Goal: Task Accomplishment & Management: Use online tool/utility

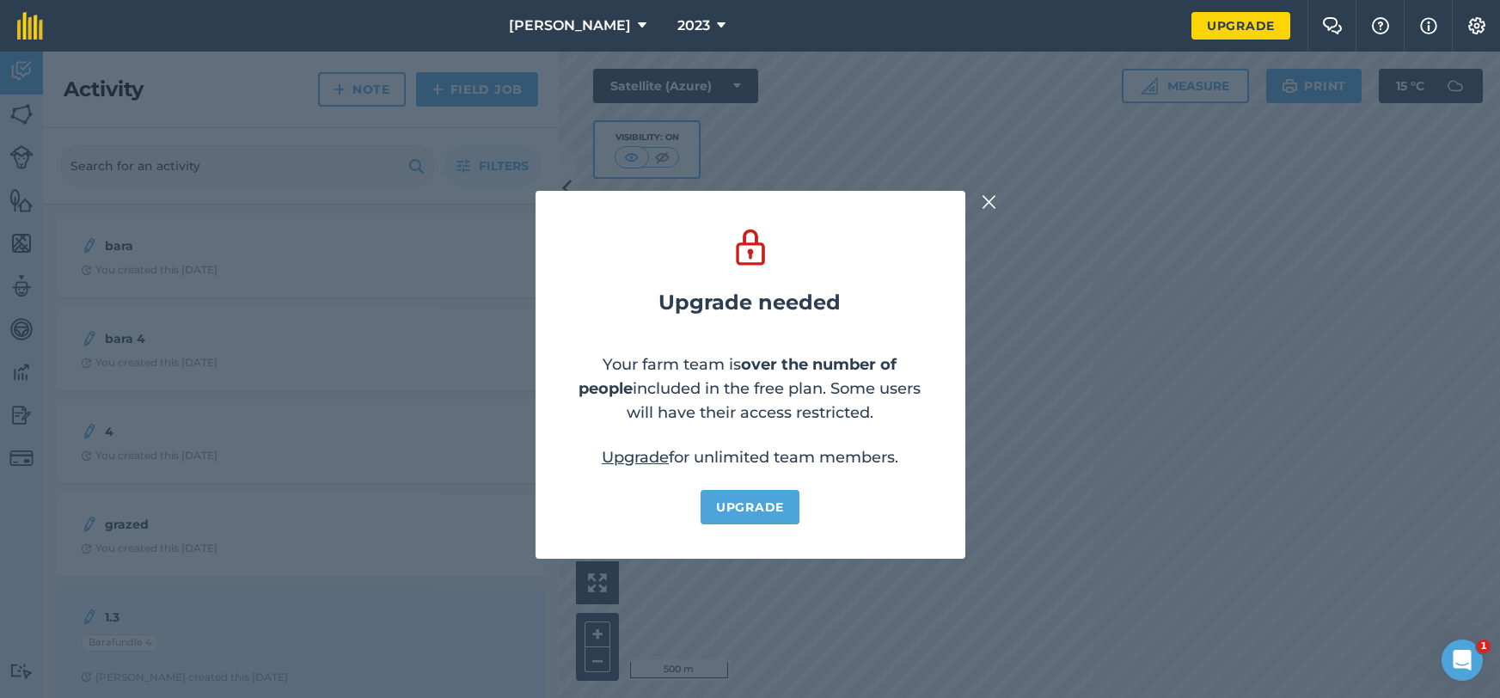
click at [989, 207] on img at bounding box center [989, 202] width 15 height 21
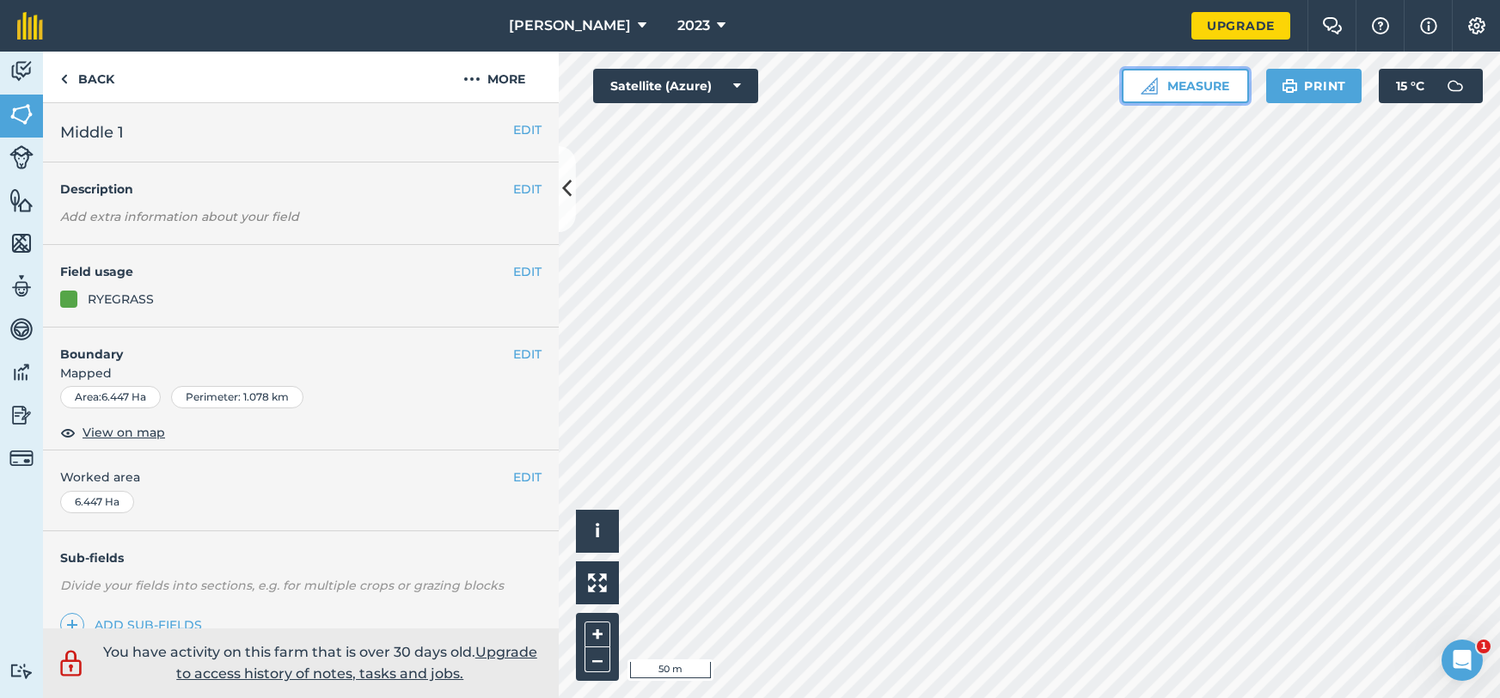
click at [1143, 96] on button "Measure" at bounding box center [1185, 86] width 127 height 34
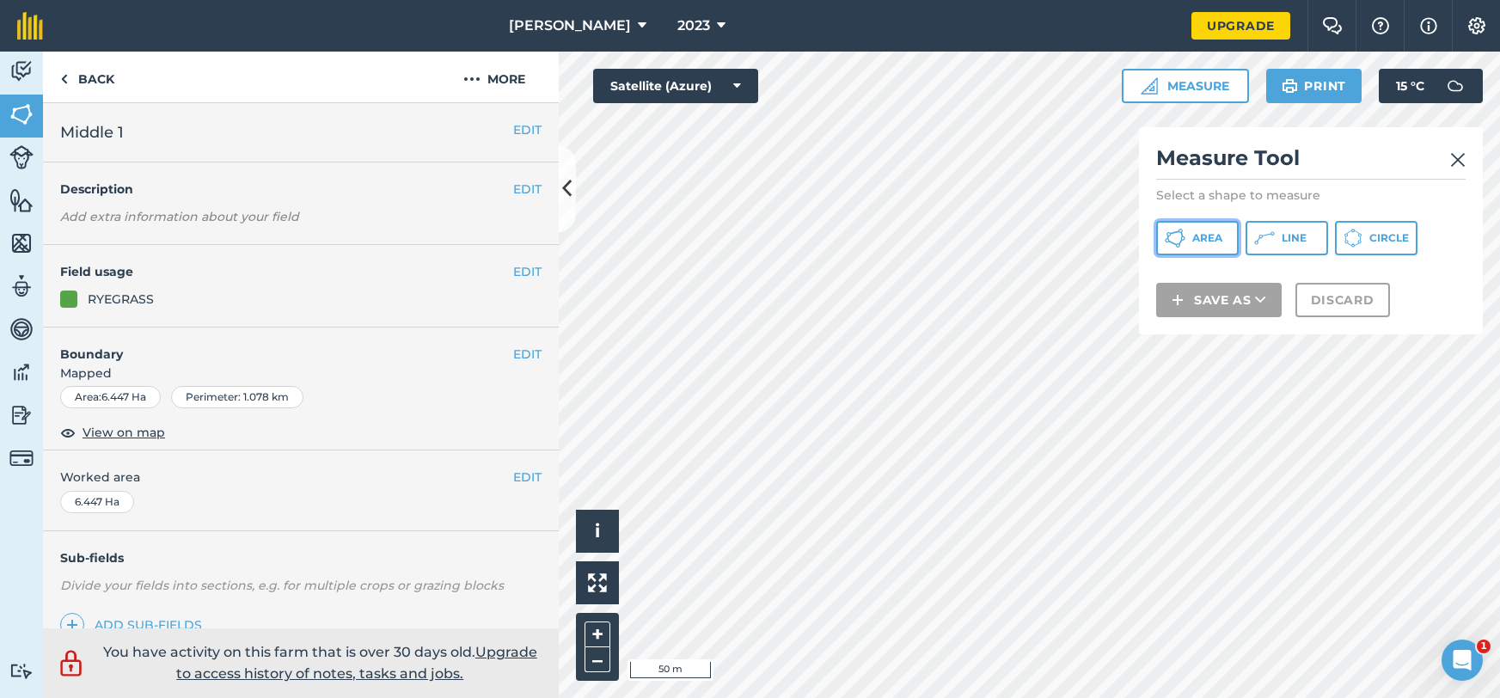
click at [1223, 231] on span "Area" at bounding box center [1207, 238] width 30 height 14
click at [1143, 325] on div "Measure Tool Select a shape to measure Area Line Circle Save as Discard" at bounding box center [1311, 230] width 344 height 207
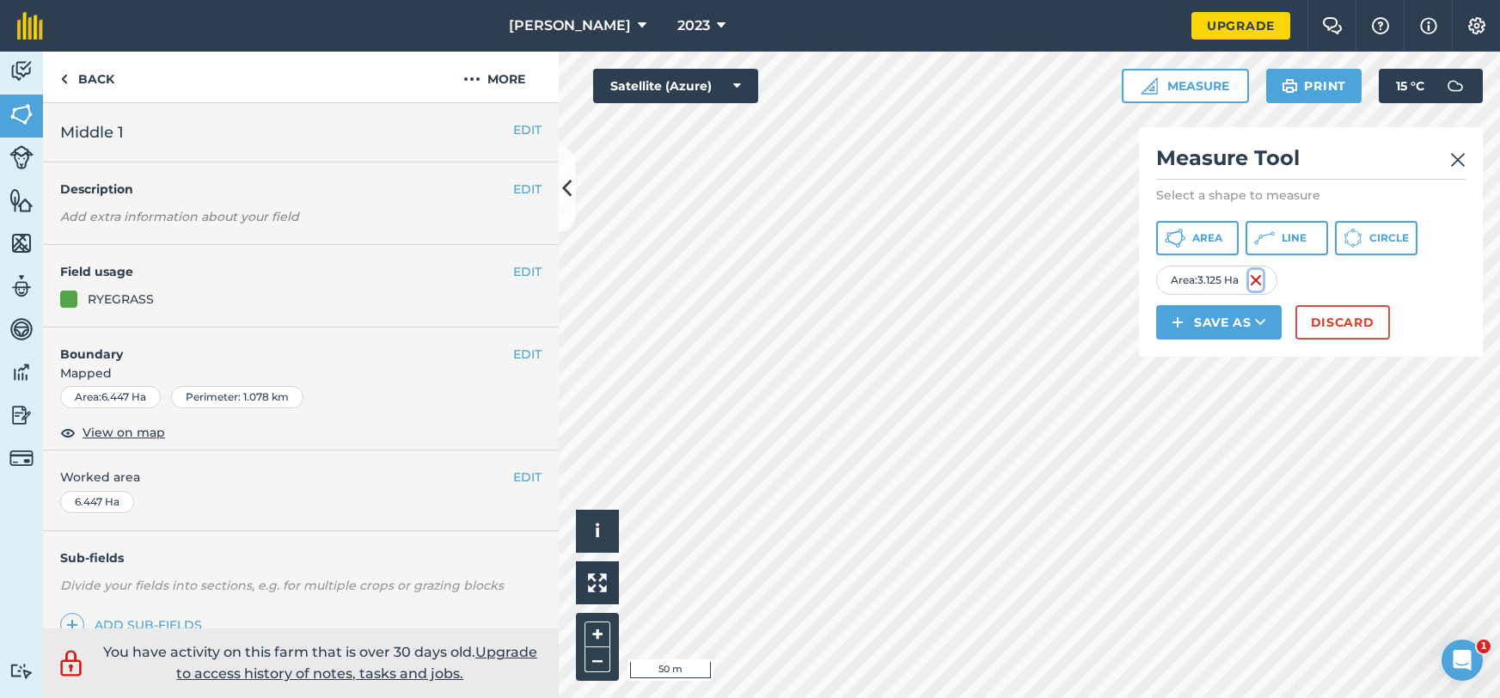
click at [1262, 279] on img at bounding box center [1256, 280] width 14 height 21
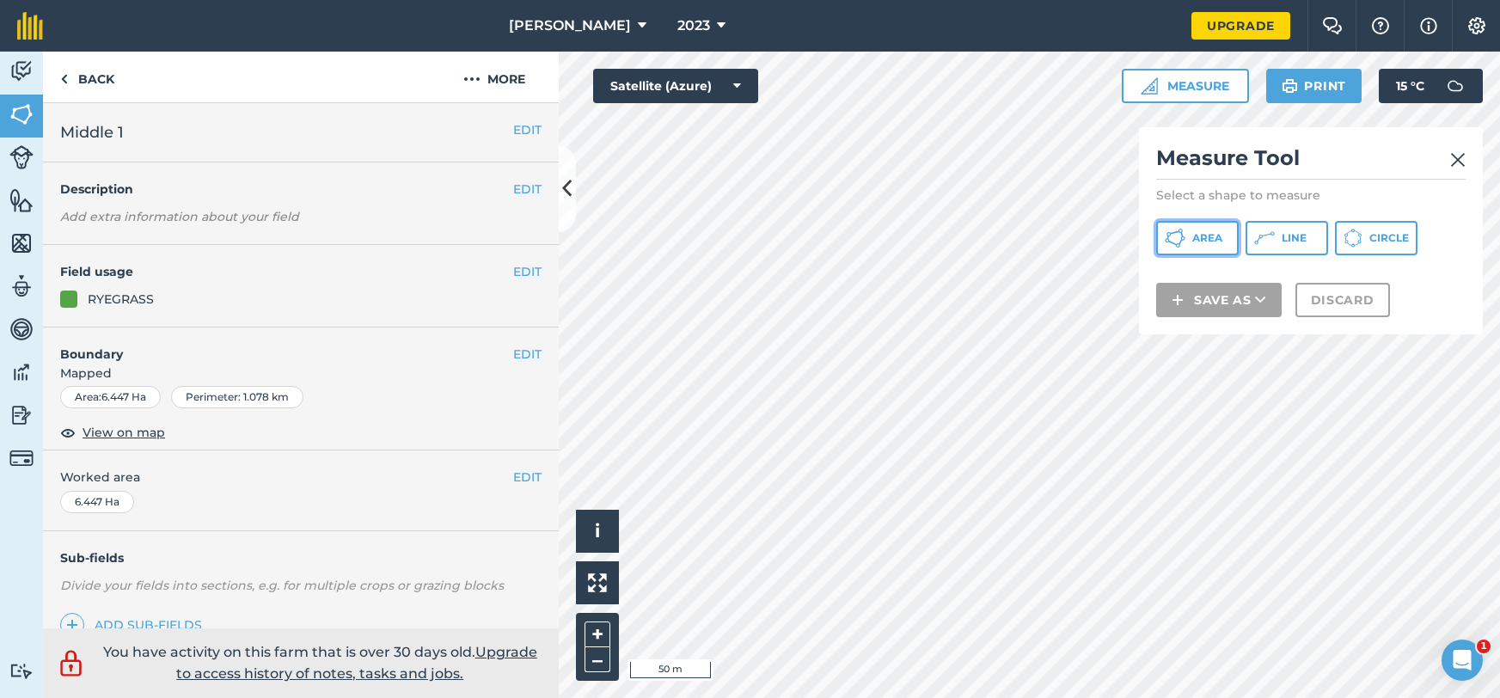
click at [1213, 238] on span "Area" at bounding box center [1207, 238] width 30 height 14
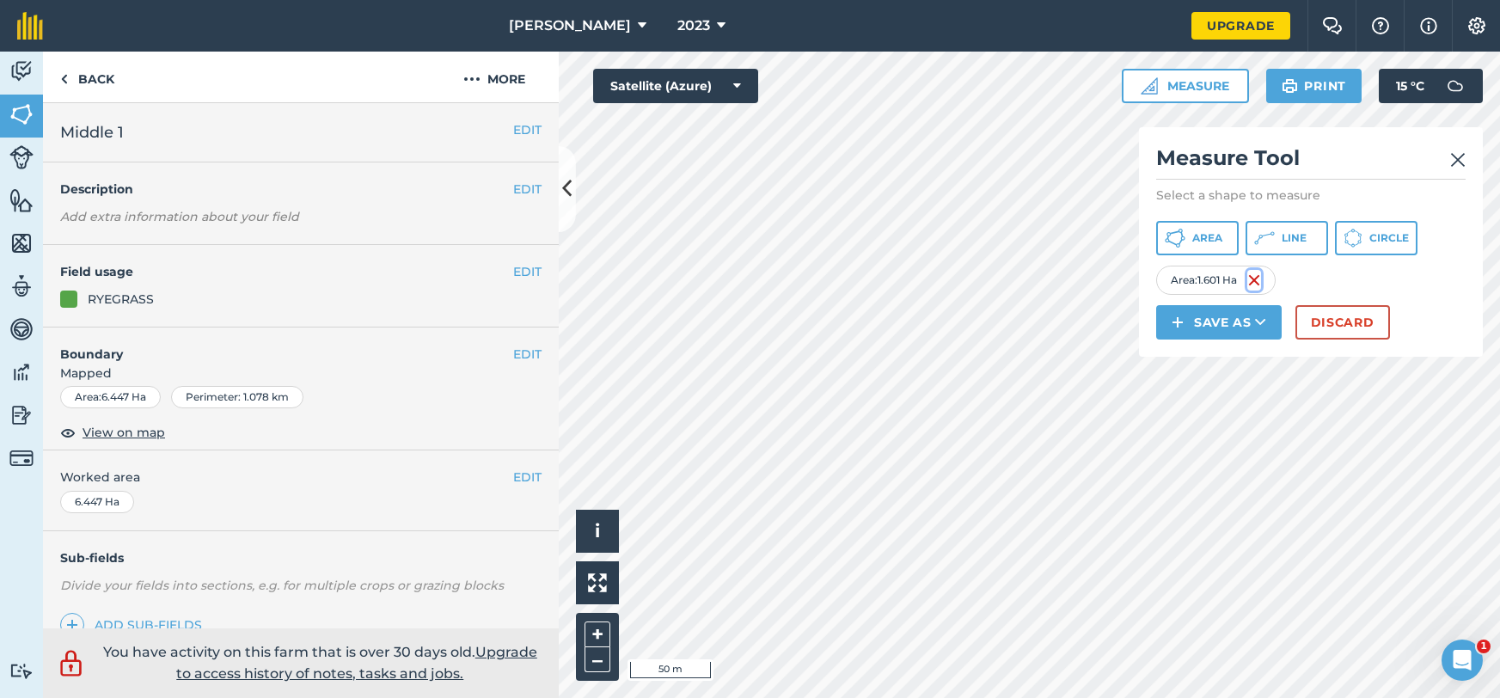
click at [1258, 283] on img at bounding box center [1255, 280] width 14 height 21
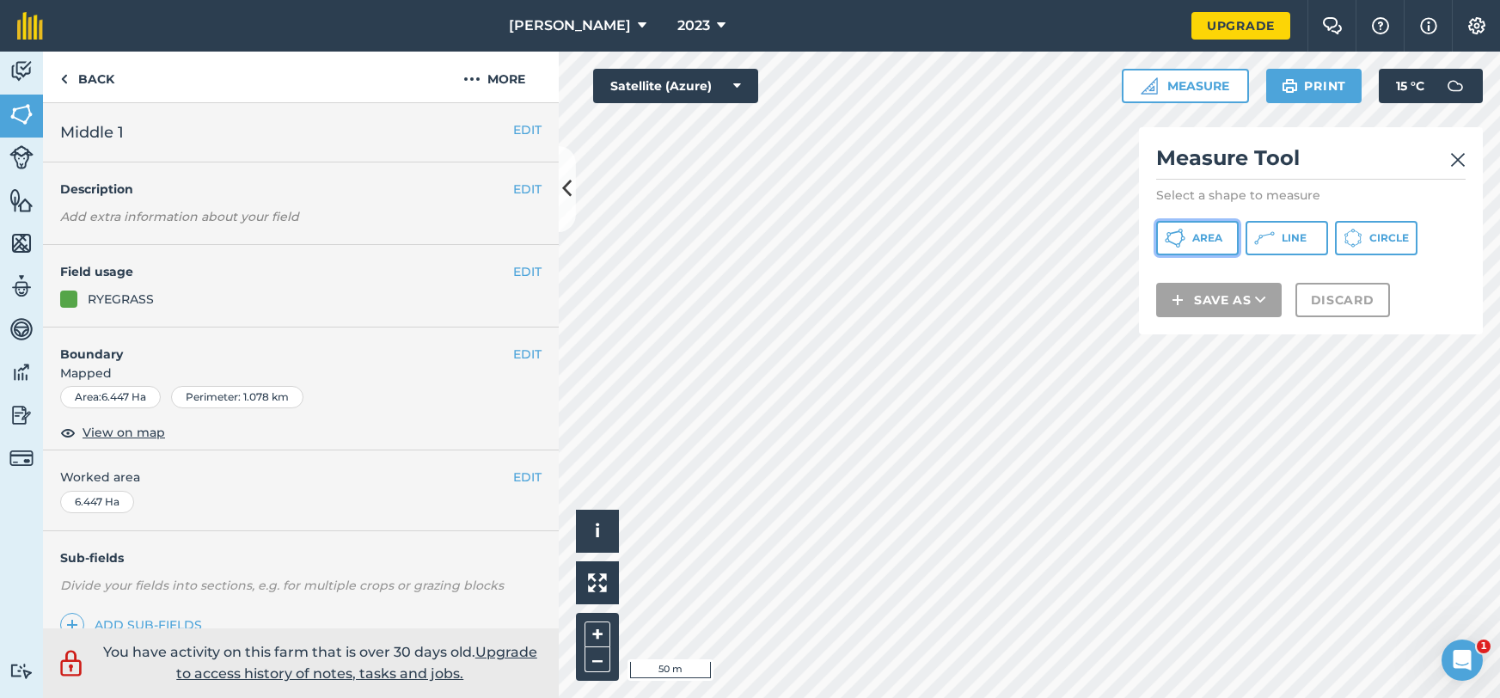
click at [1186, 241] on button "Area" at bounding box center [1197, 238] width 83 height 34
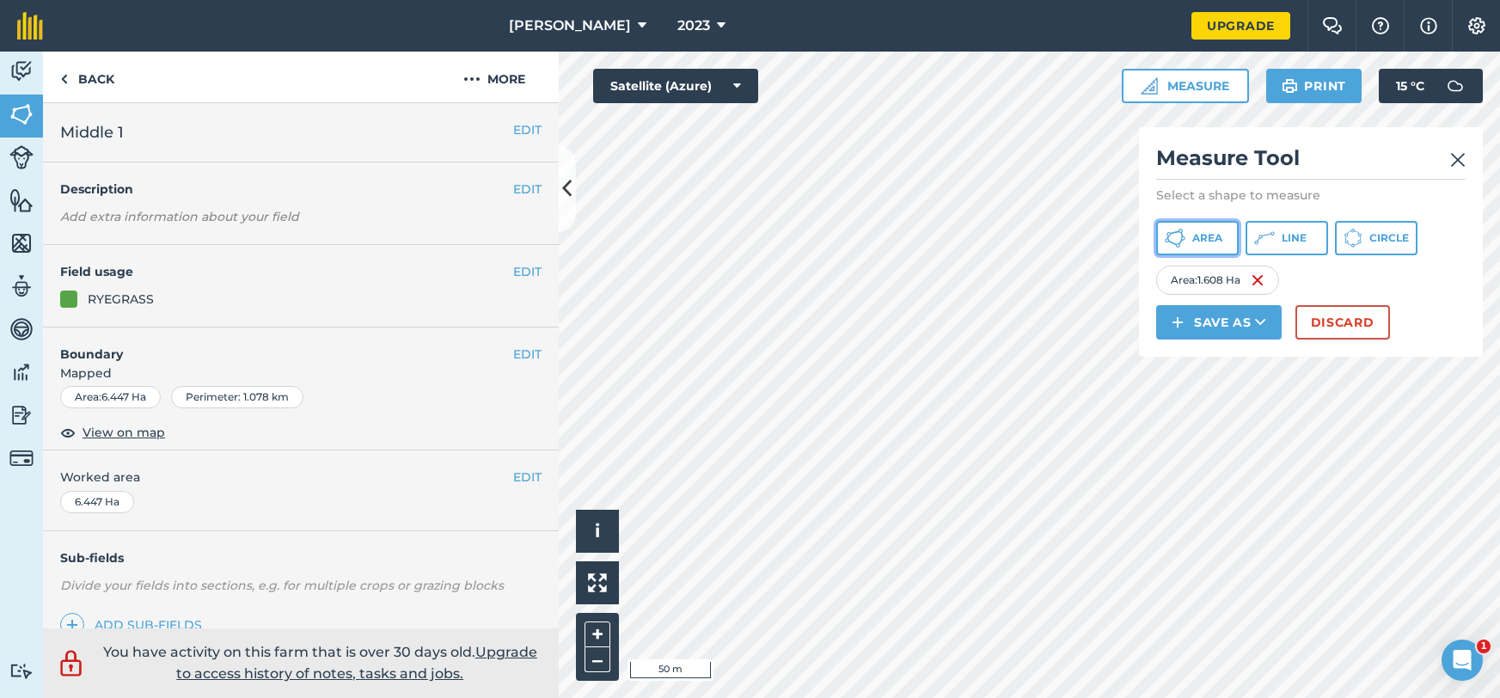
click at [1204, 239] on span "Area" at bounding box center [1207, 238] width 30 height 14
click at [1210, 244] on span "Area" at bounding box center [1207, 238] width 30 height 14
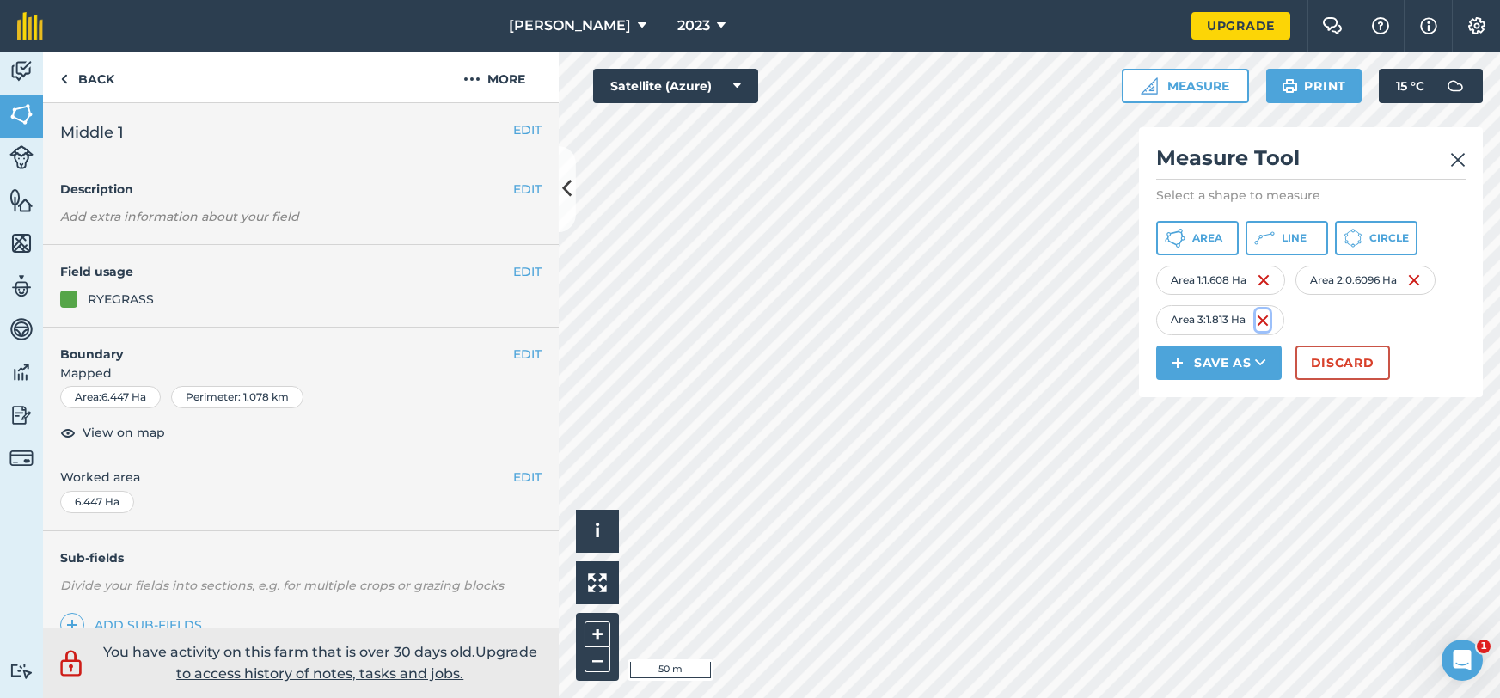
click at [1263, 315] on img at bounding box center [1263, 320] width 14 height 21
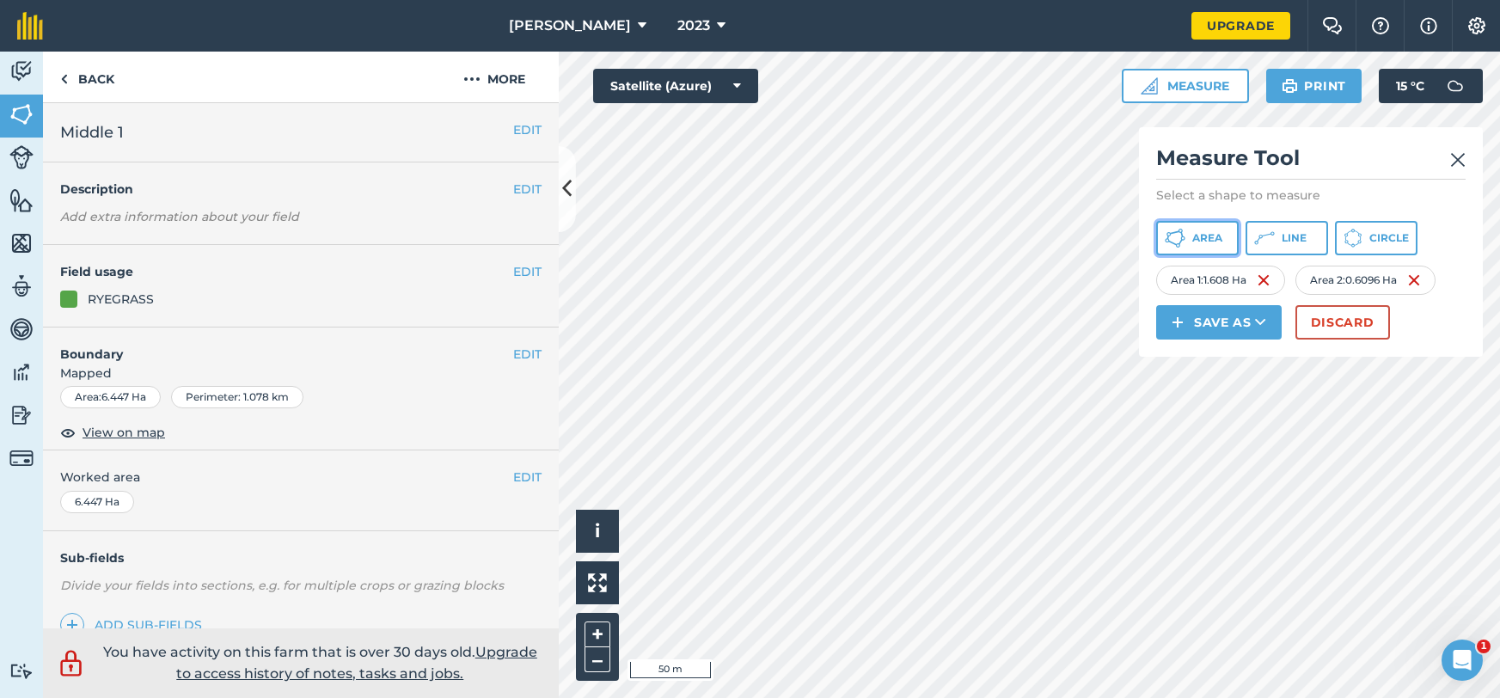
click at [1200, 239] on span "Area" at bounding box center [1207, 238] width 30 height 14
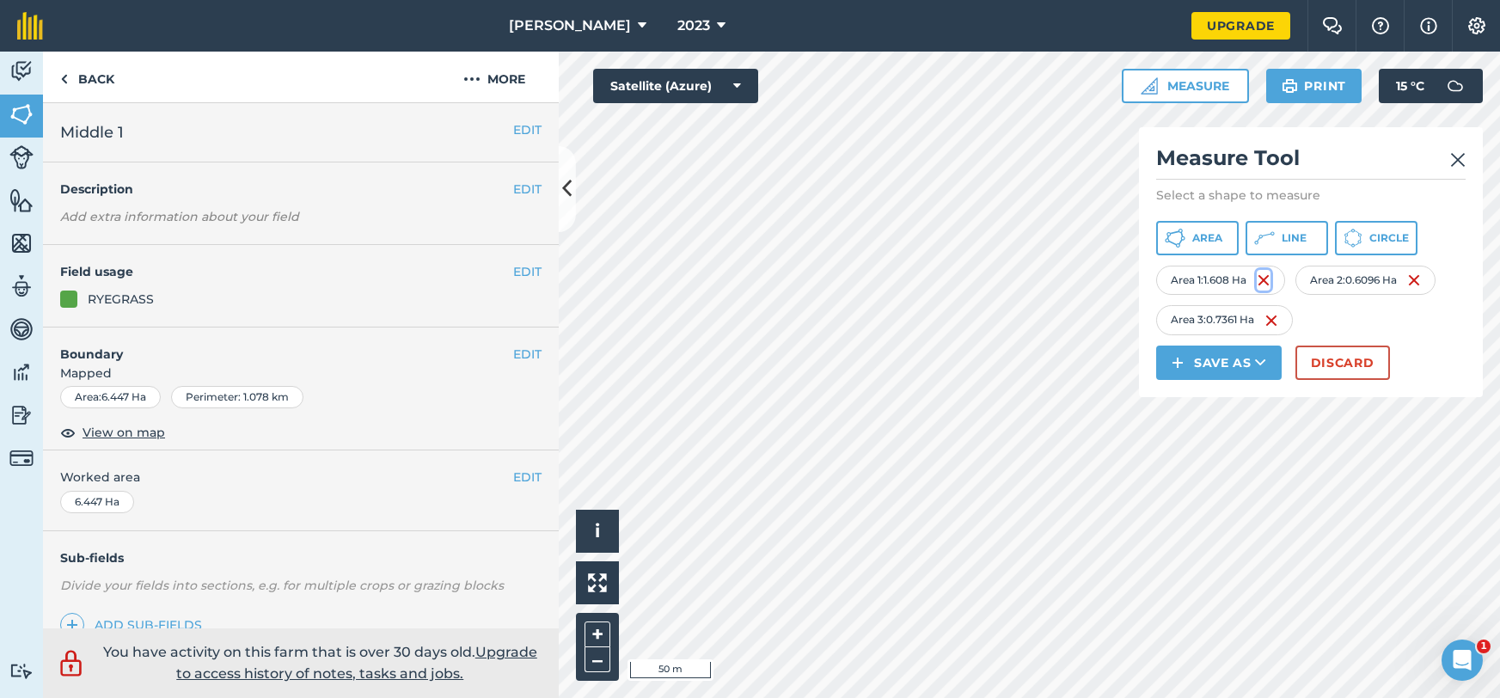
click at [1271, 274] on img at bounding box center [1264, 280] width 14 height 21
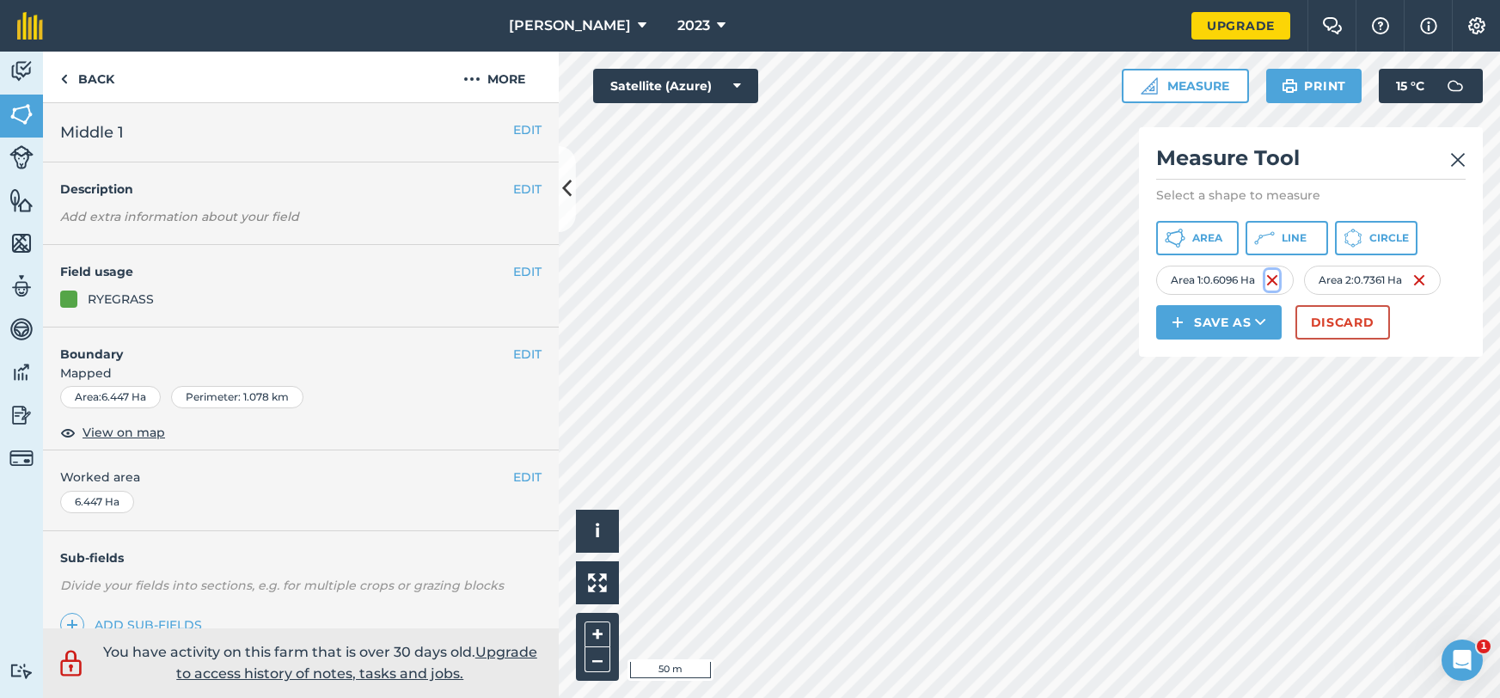
click at [1275, 276] on img at bounding box center [1273, 280] width 14 height 21
click at [1267, 279] on img at bounding box center [1263, 280] width 14 height 21
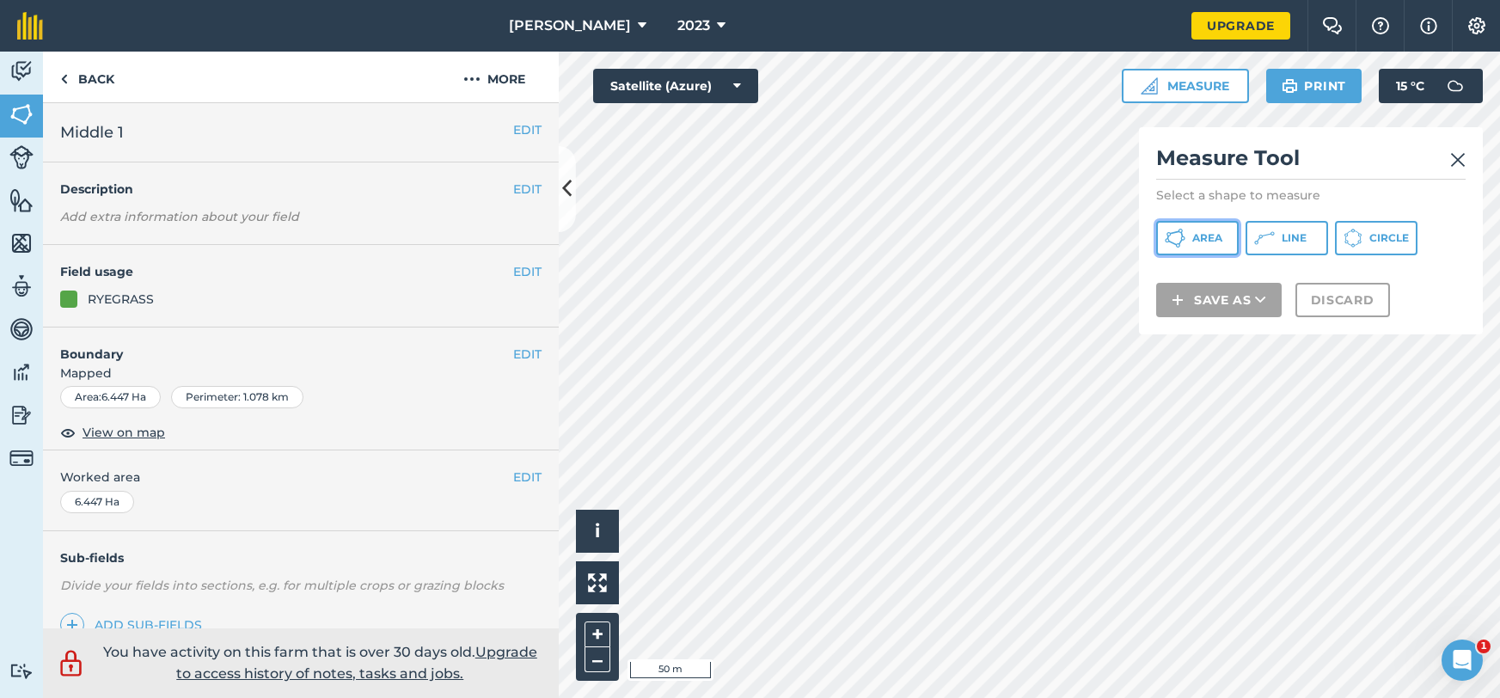
click at [1204, 242] on span "Area" at bounding box center [1207, 238] width 30 height 14
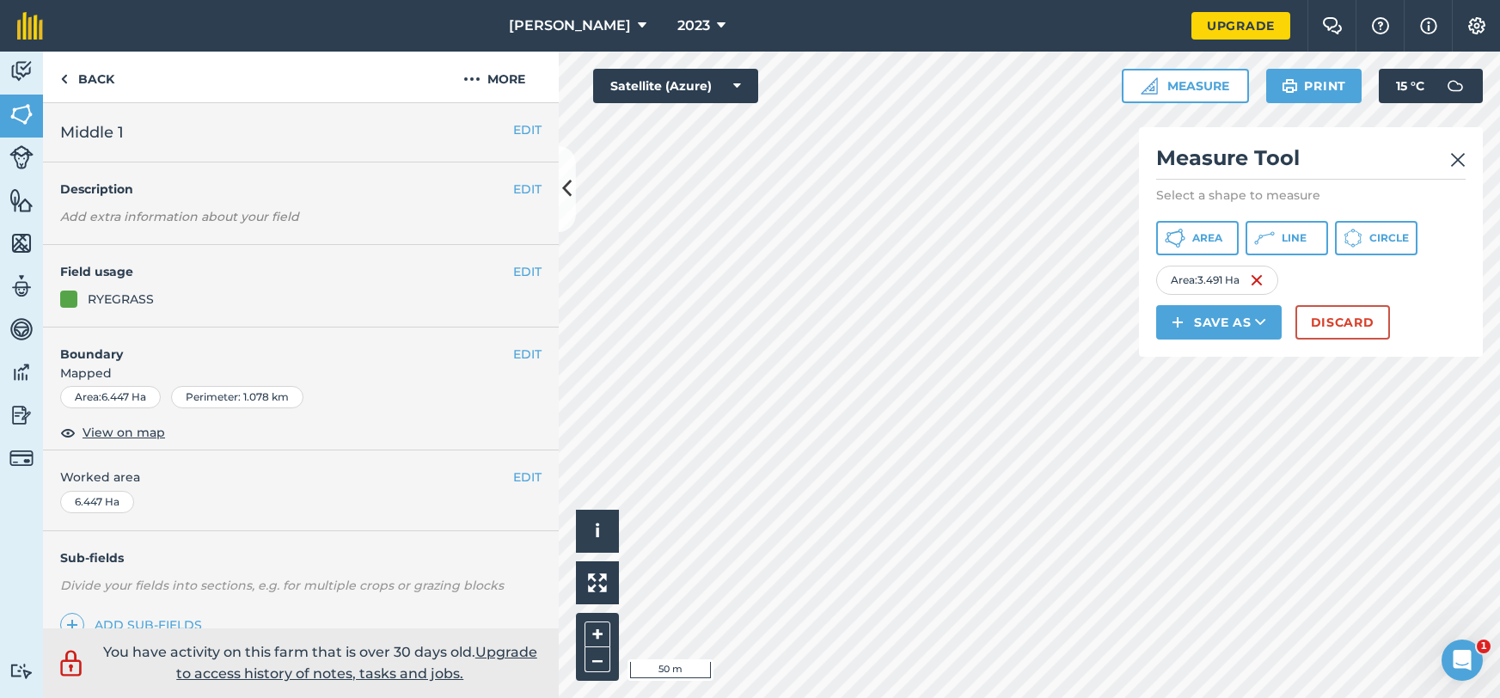
click at [1266, 281] on div "Area : 3.491 Ha" at bounding box center [1217, 280] width 122 height 29
click at [1264, 279] on img at bounding box center [1257, 280] width 14 height 21
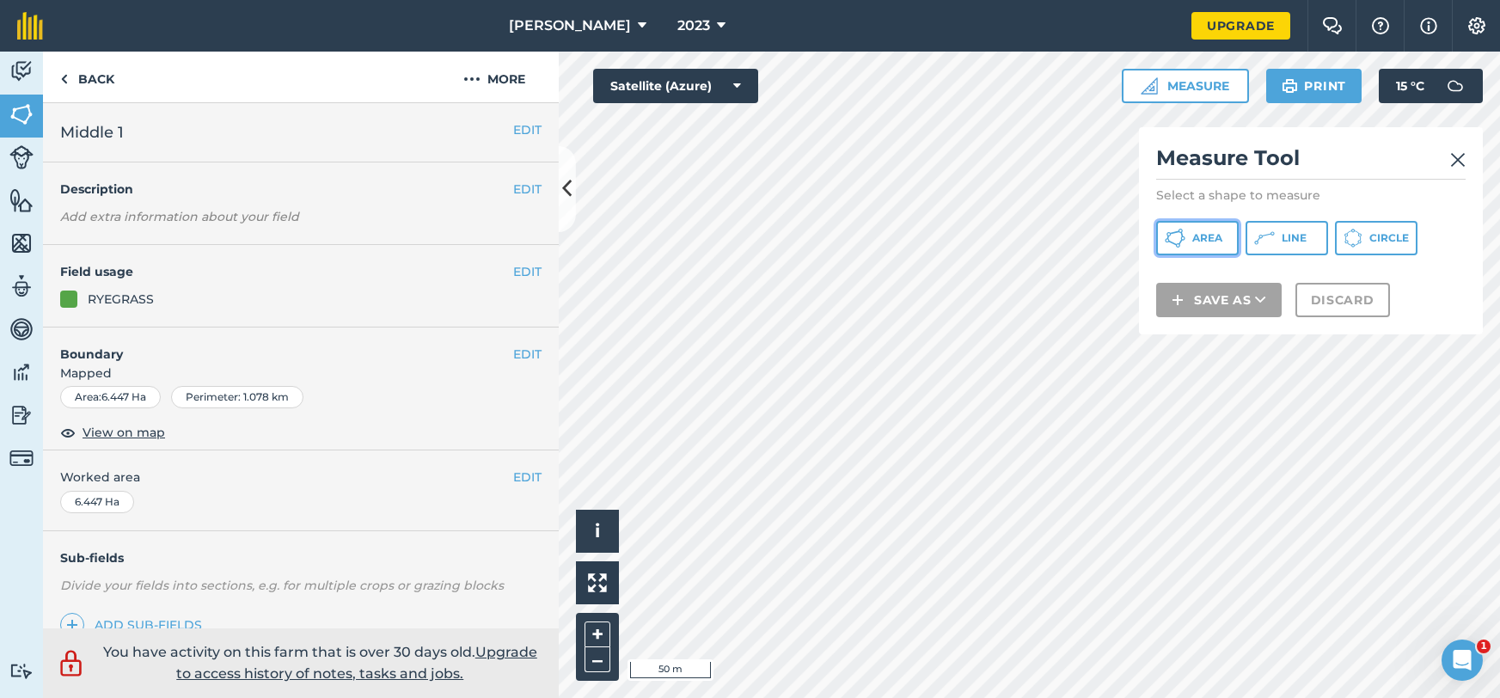
click at [1217, 228] on button "Area" at bounding box center [1197, 238] width 83 height 34
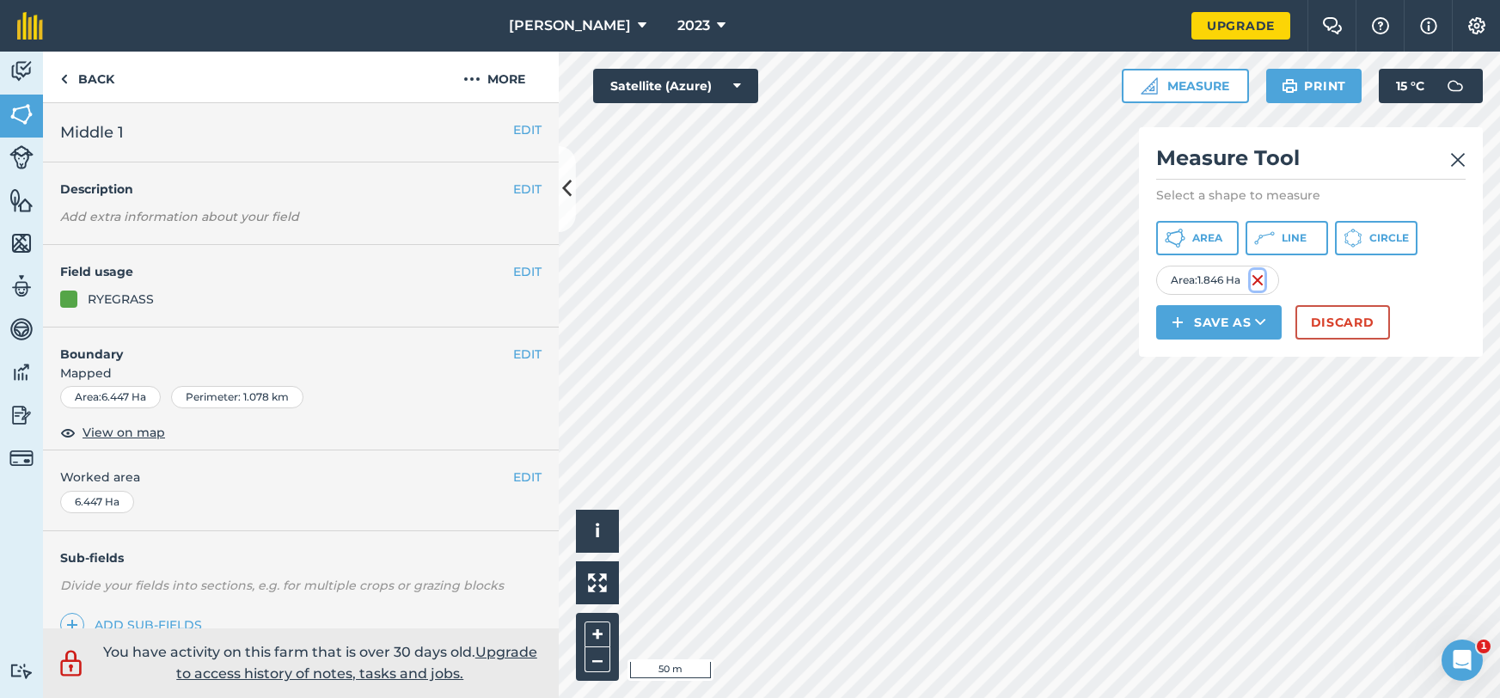
click at [1265, 279] on img at bounding box center [1258, 280] width 14 height 21
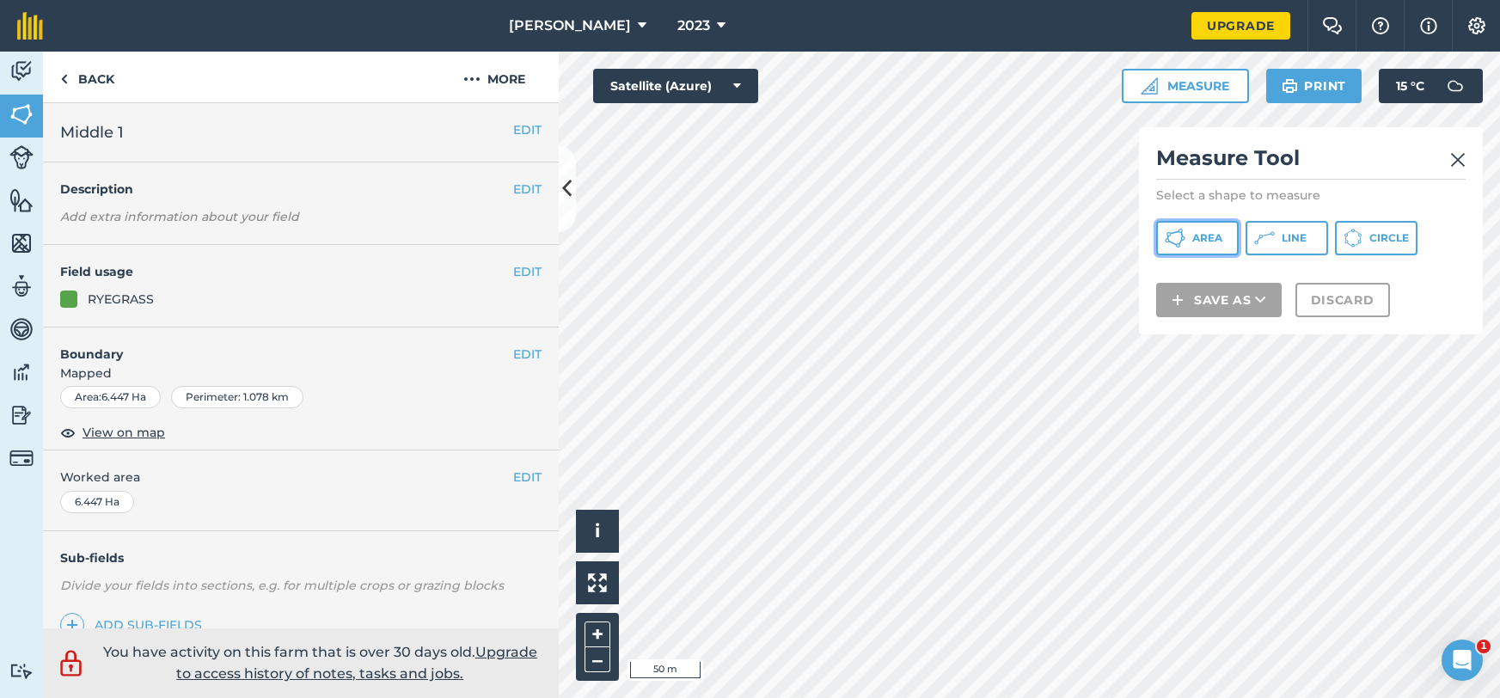
click at [1201, 238] on span "Area" at bounding box center [1207, 238] width 30 height 14
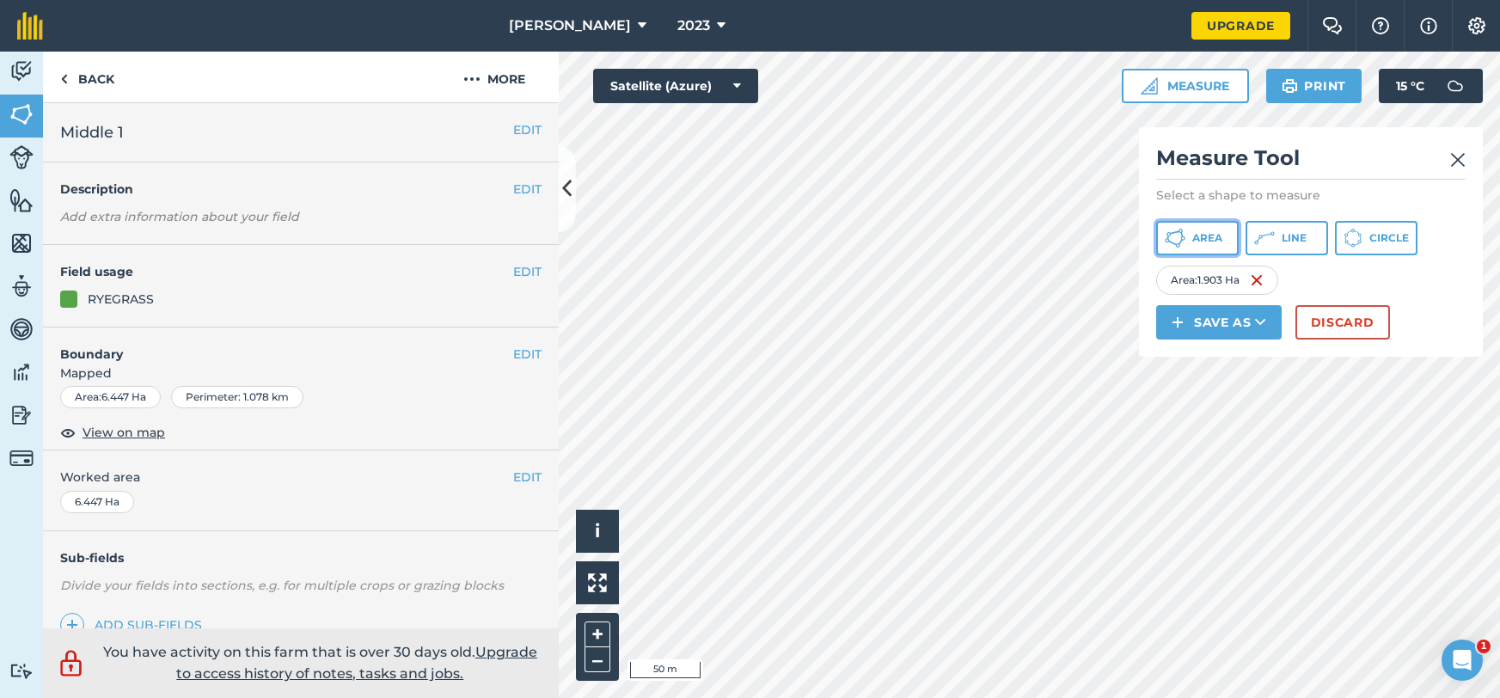
click at [1192, 242] on span "Area" at bounding box center [1207, 238] width 30 height 14
click at [1200, 245] on button "Area" at bounding box center [1197, 238] width 83 height 34
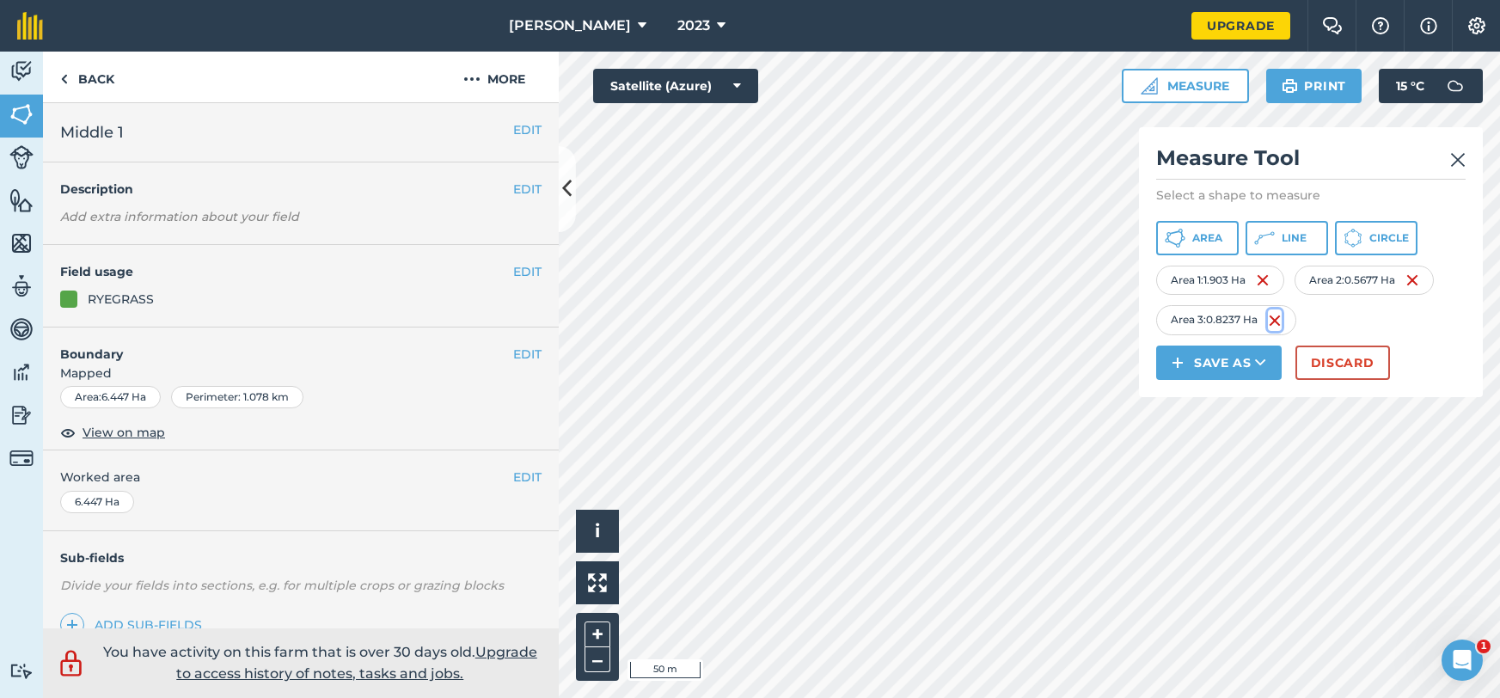
click at [1276, 317] on img at bounding box center [1275, 320] width 14 height 21
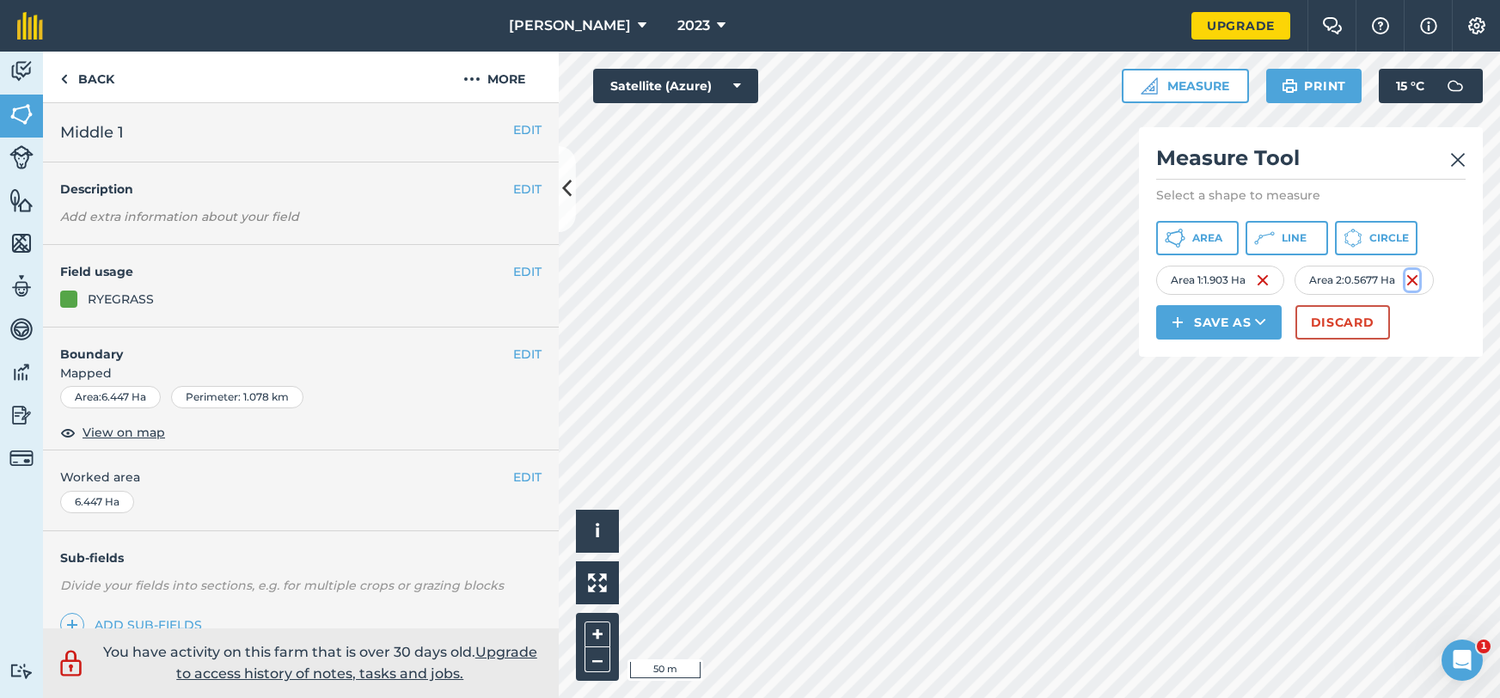
click at [1419, 281] on img at bounding box center [1413, 280] width 14 height 21
click at [1256, 281] on img at bounding box center [1257, 280] width 14 height 21
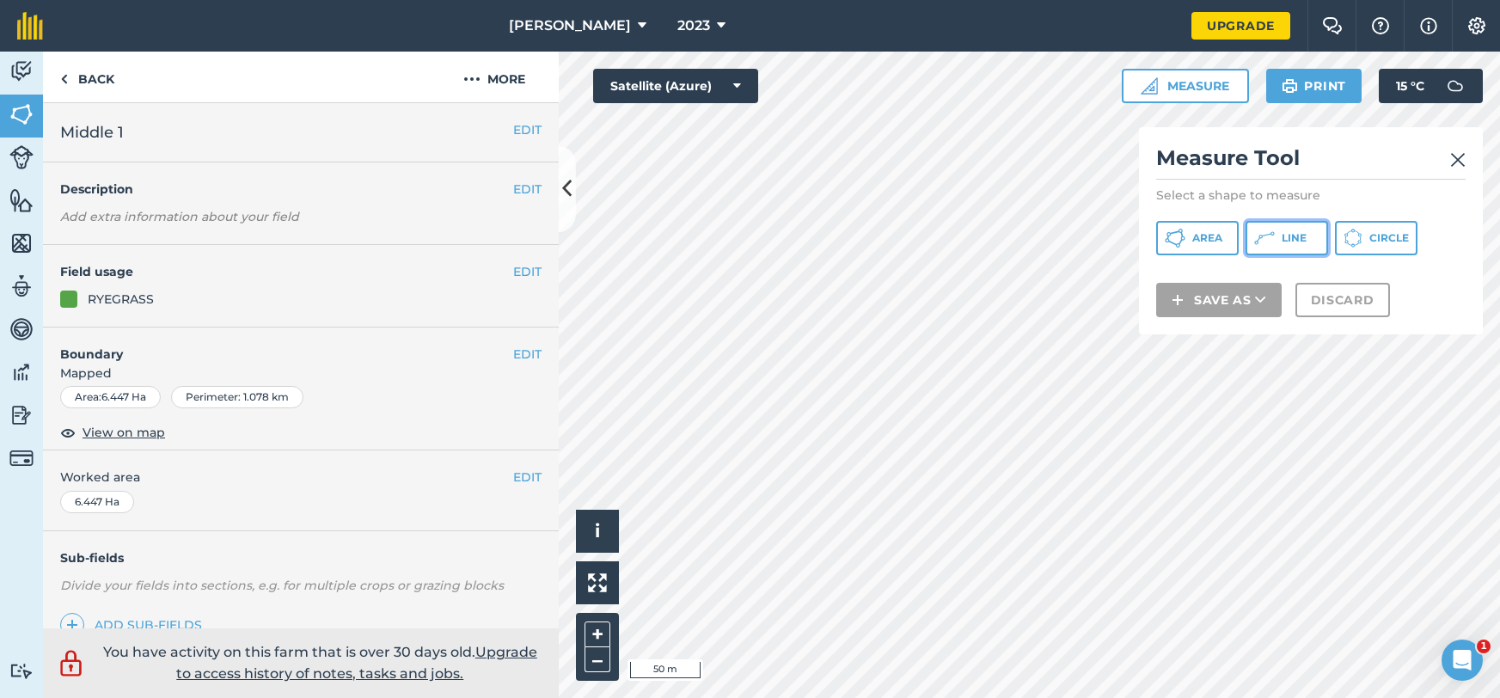
click at [1282, 240] on span "Line" at bounding box center [1294, 238] width 25 height 14
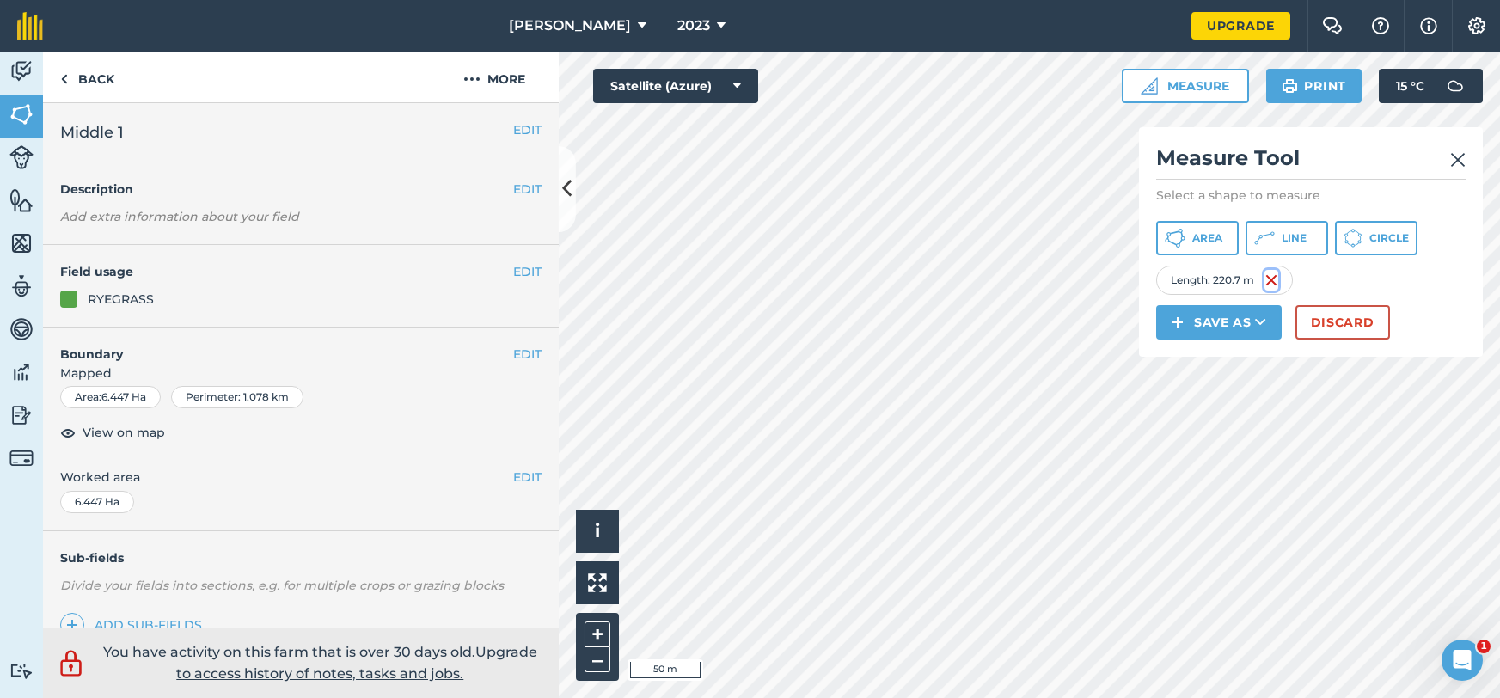
drag, startPoint x: 1272, startPoint y: 282, endPoint x: 1225, endPoint y: 272, distance: 48.4
click at [1272, 282] on img at bounding box center [1272, 280] width 14 height 21
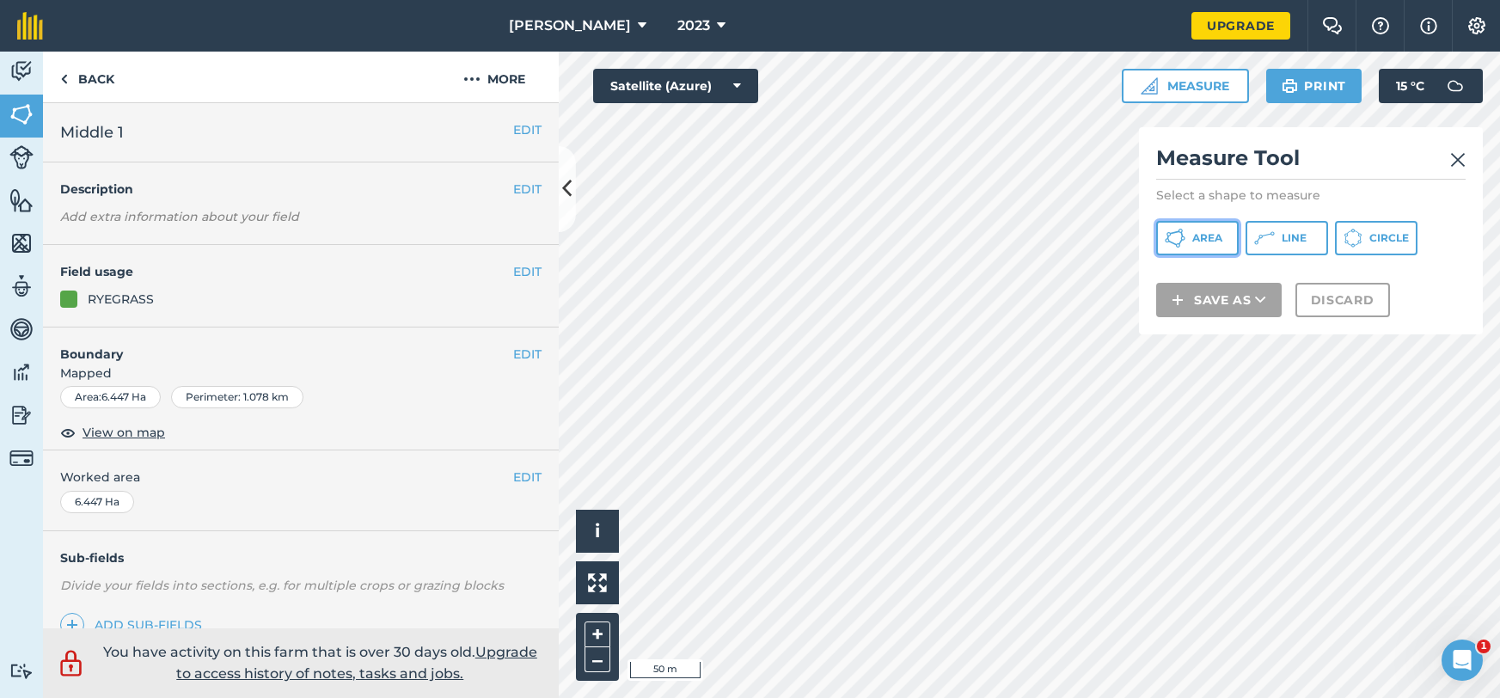
click at [1199, 242] on span "Area" at bounding box center [1207, 238] width 30 height 14
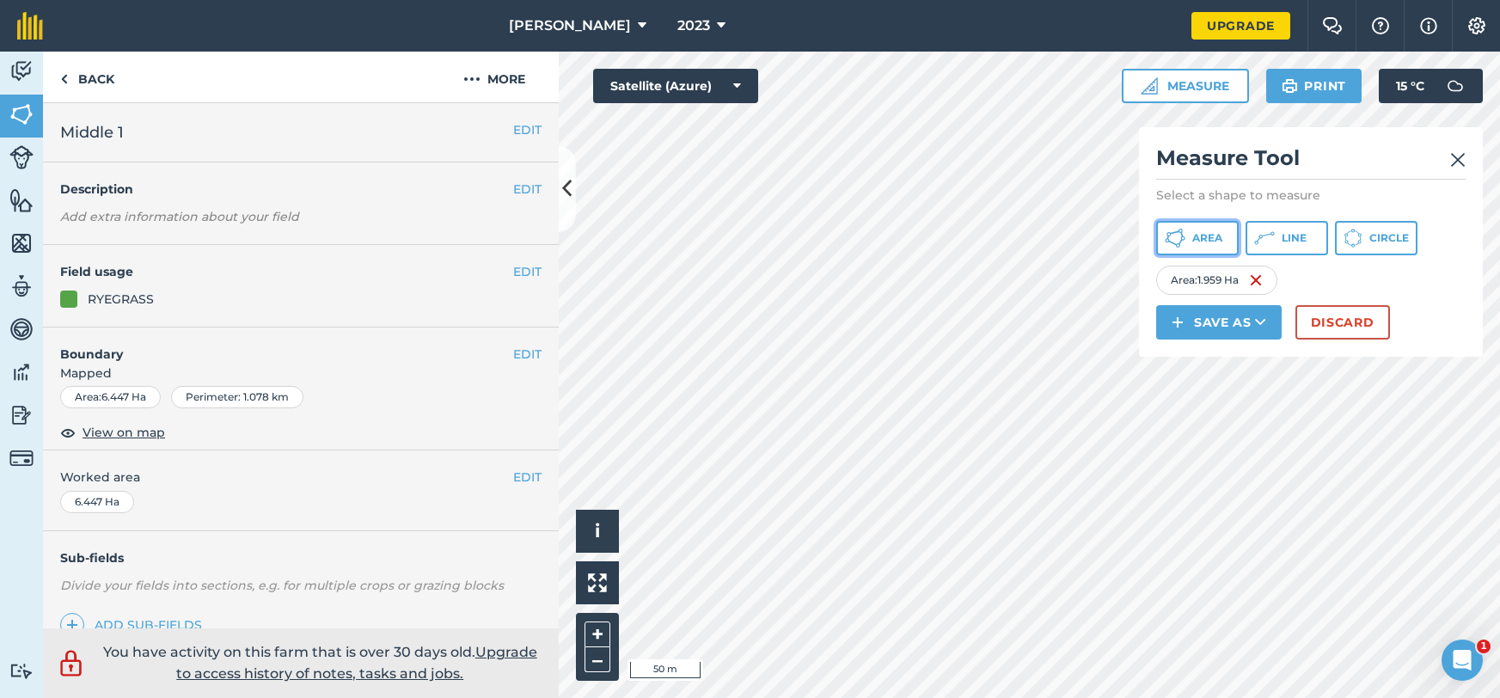
click at [1192, 239] on span "Area" at bounding box center [1207, 238] width 30 height 14
drag, startPoint x: 1419, startPoint y: 279, endPoint x: 1394, endPoint y: 285, distance: 26.5
click at [1419, 279] on img at bounding box center [1412, 280] width 14 height 21
click at [1259, 283] on img at bounding box center [1256, 280] width 14 height 21
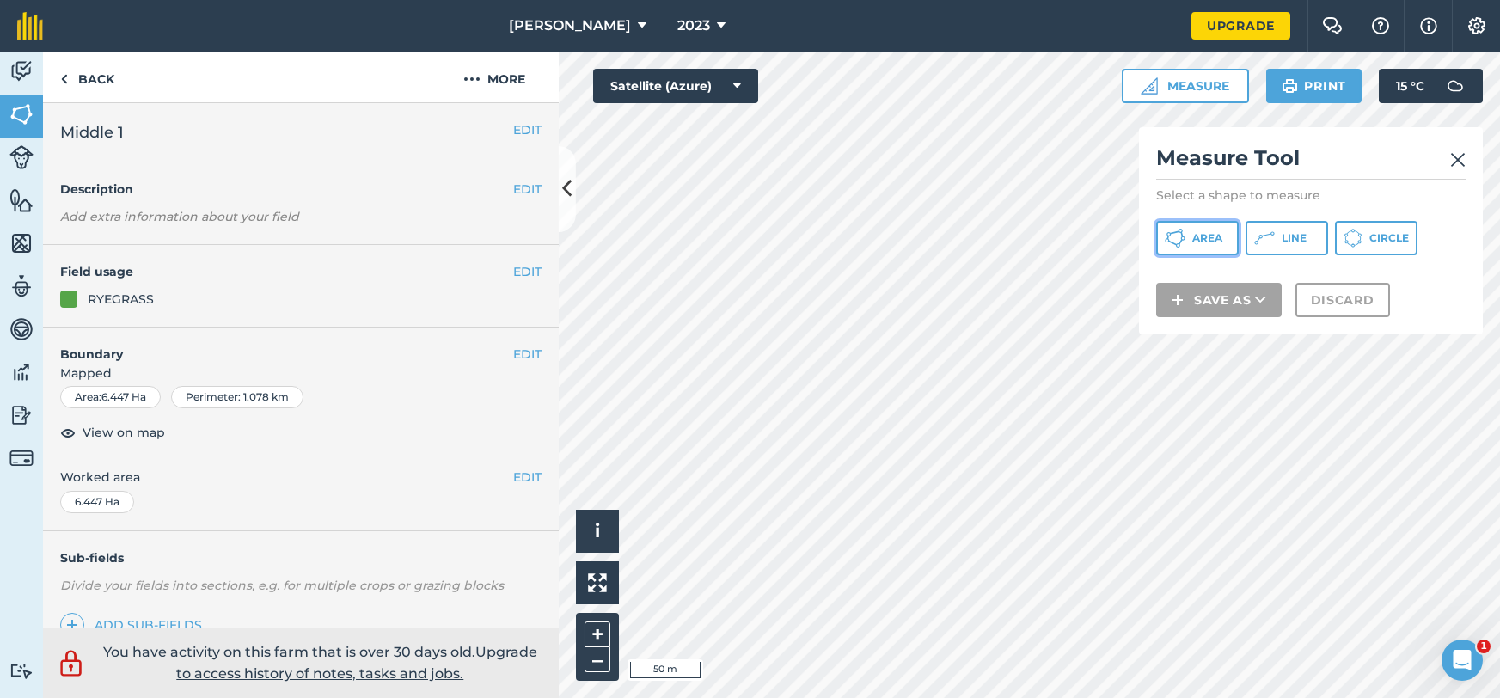
click at [1173, 245] on icon at bounding box center [1175, 238] width 21 height 21
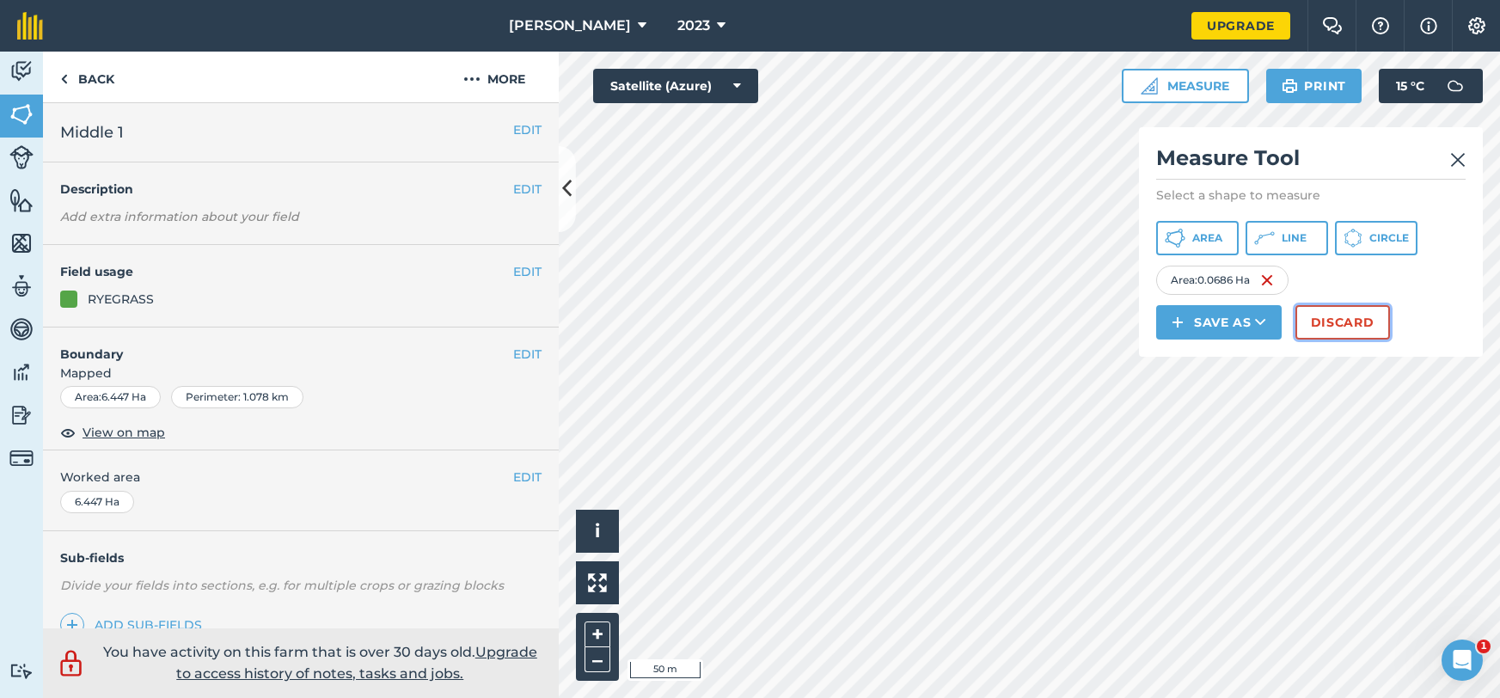
click at [1352, 326] on button "Discard" at bounding box center [1343, 322] width 95 height 34
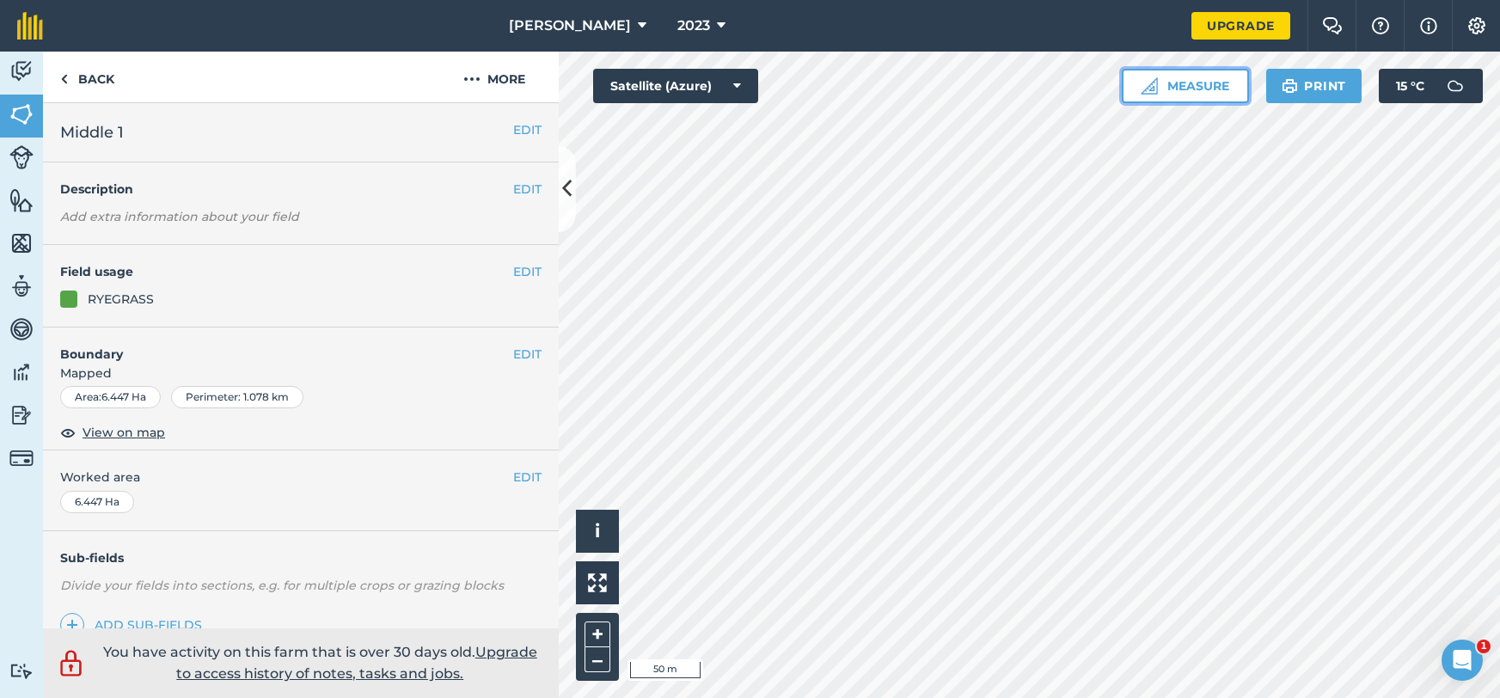
click at [1173, 89] on button "Measure" at bounding box center [1185, 86] width 127 height 34
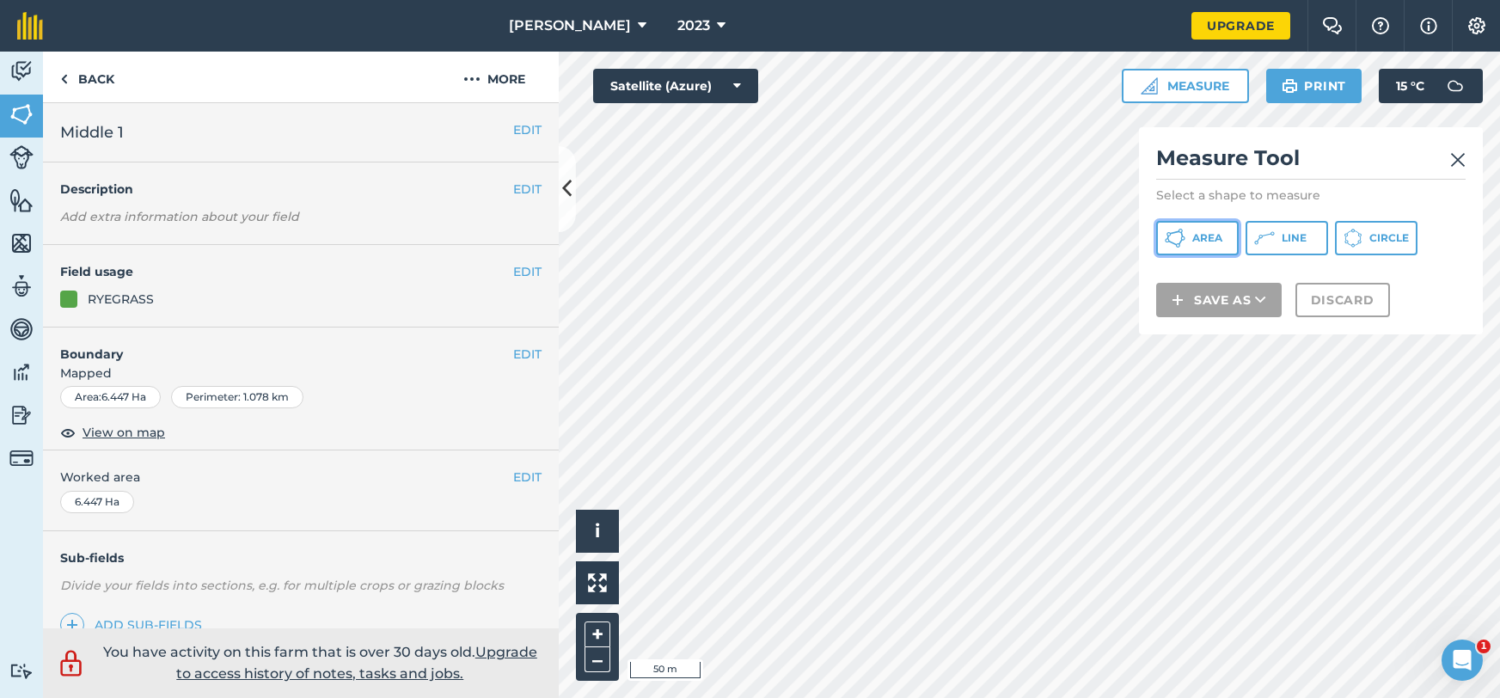
click at [1188, 235] on button "Area" at bounding box center [1197, 238] width 83 height 34
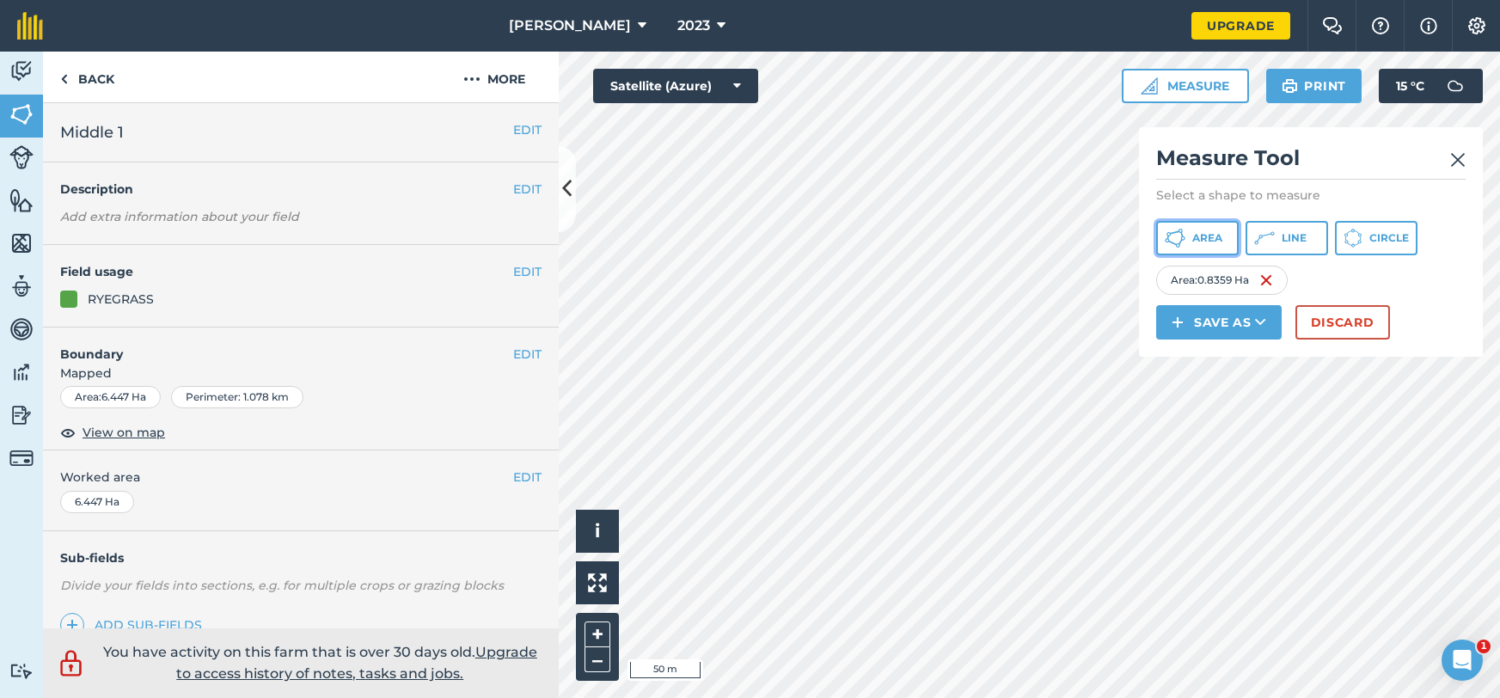
click at [1191, 242] on button "Area" at bounding box center [1197, 238] width 83 height 34
click at [1267, 284] on img at bounding box center [1267, 280] width 14 height 21
click at [1266, 280] on img at bounding box center [1264, 280] width 14 height 21
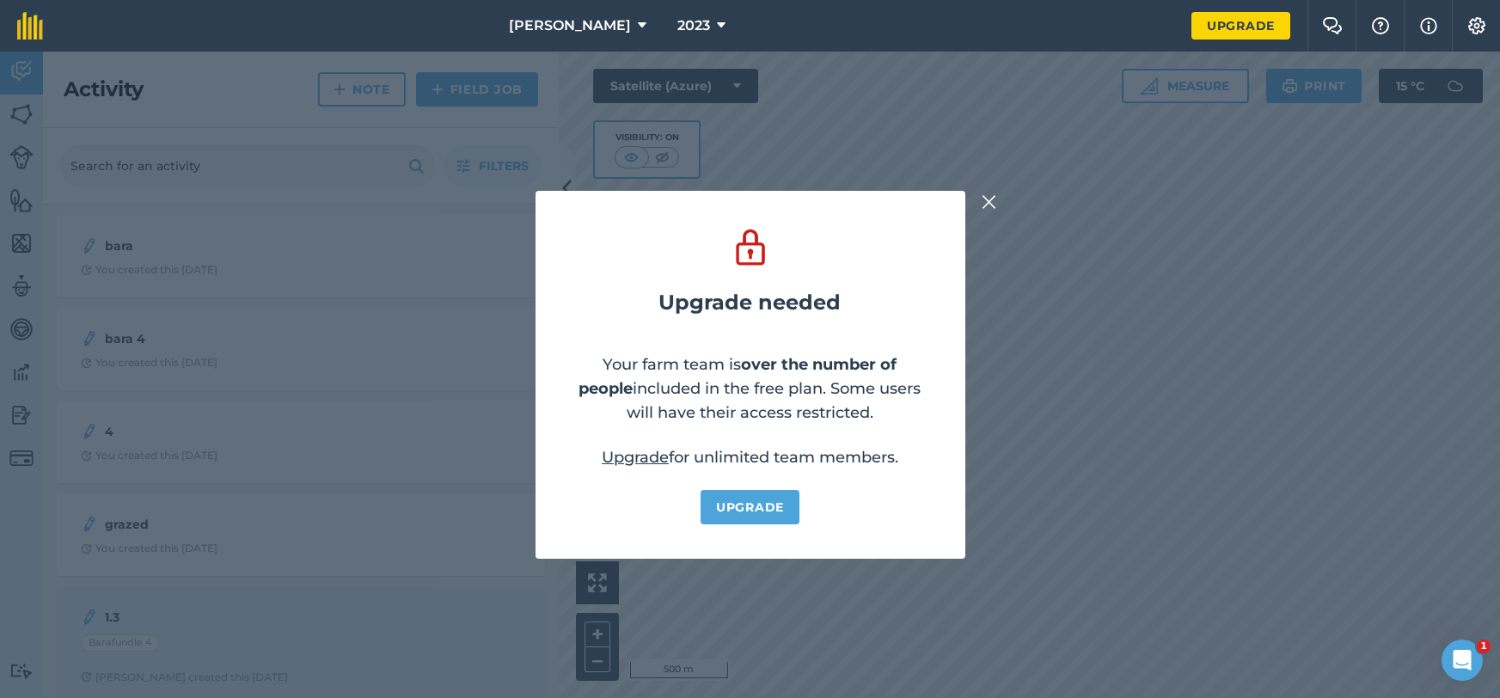
click at [990, 201] on img at bounding box center [989, 202] width 15 height 21
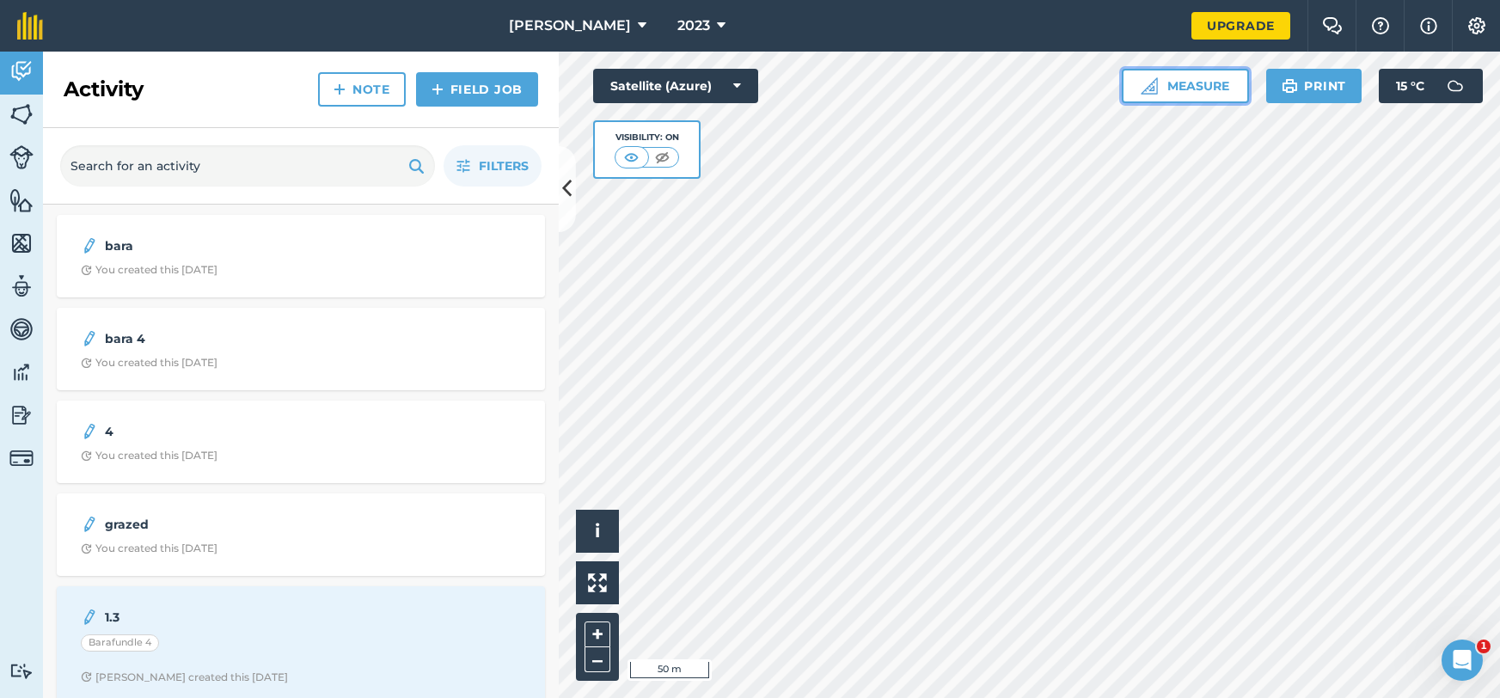
click at [1181, 79] on button "Measure" at bounding box center [1185, 86] width 127 height 34
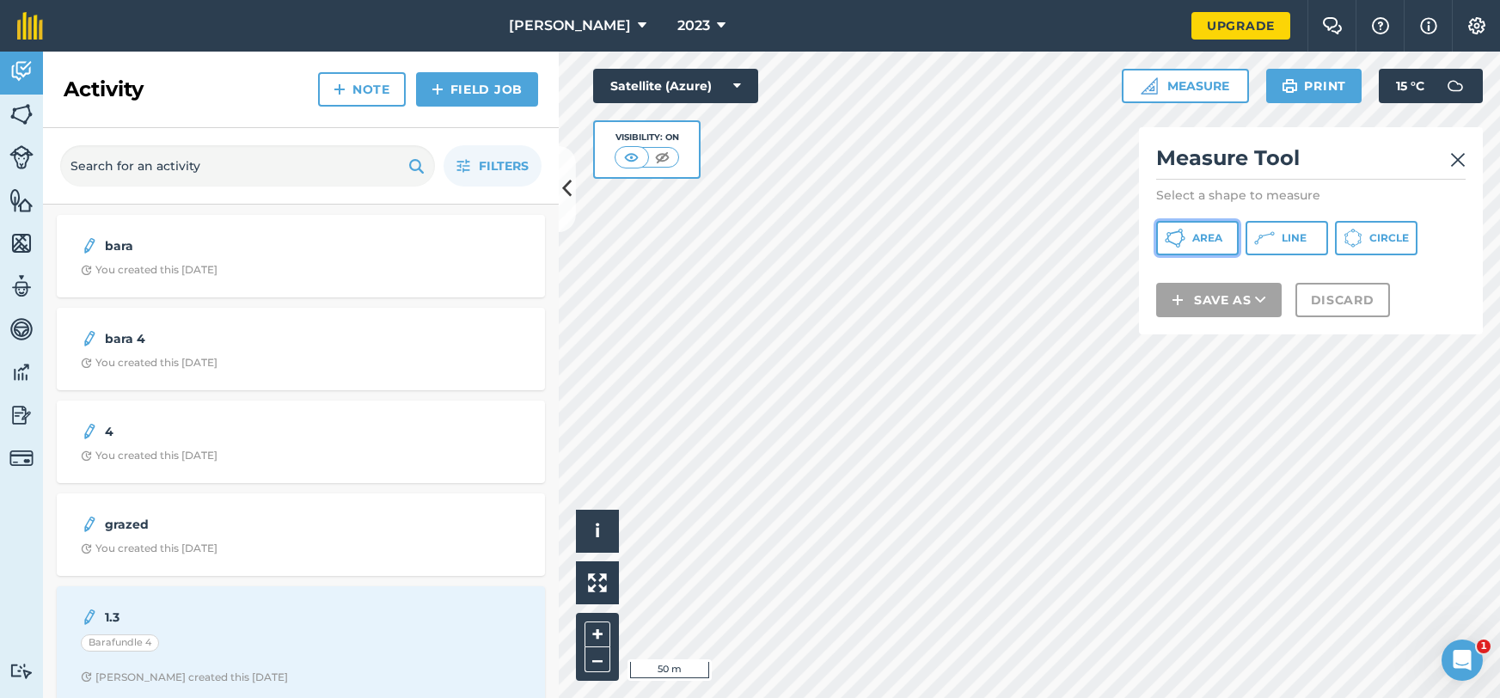
click at [1192, 230] on button "Area" at bounding box center [1197, 238] width 83 height 34
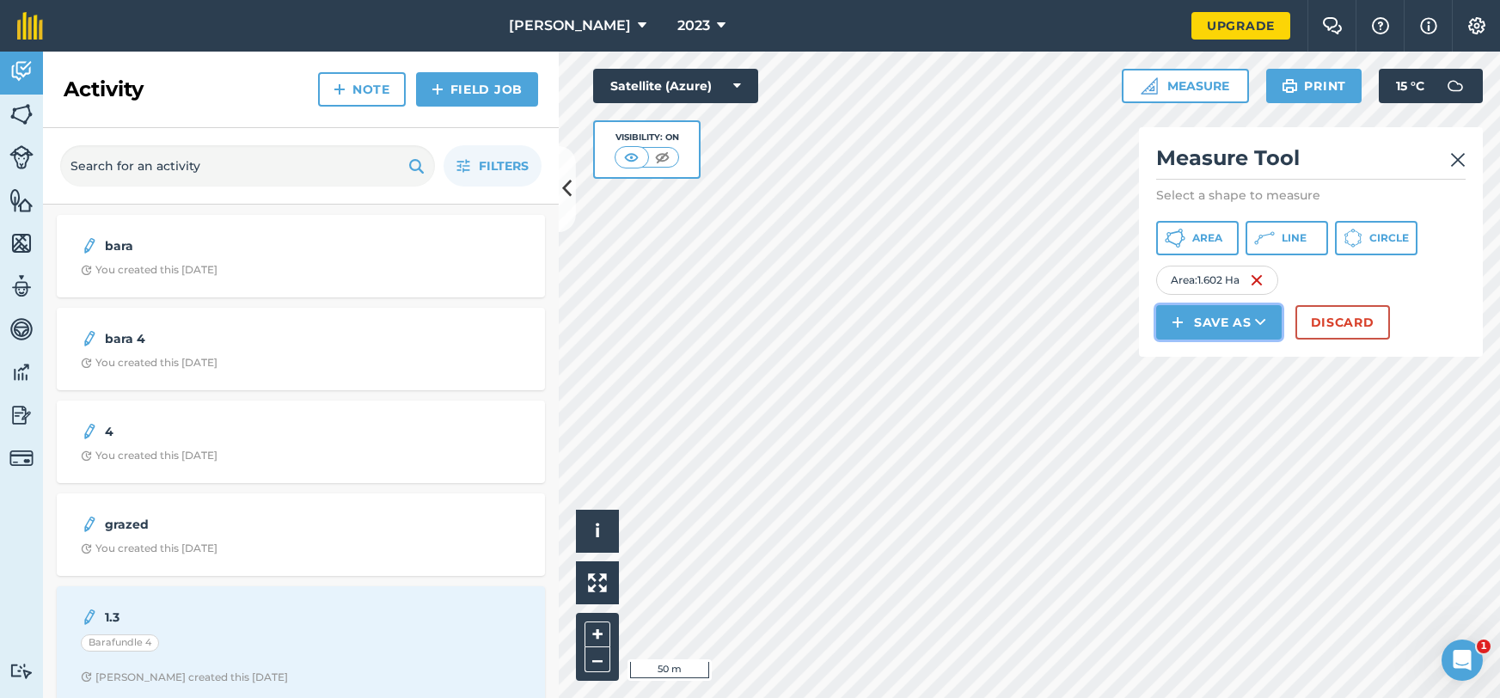
click at [1219, 327] on button "Save as" at bounding box center [1219, 322] width 126 height 34
click at [1239, 436] on link "Note" at bounding box center [1219, 439] width 120 height 38
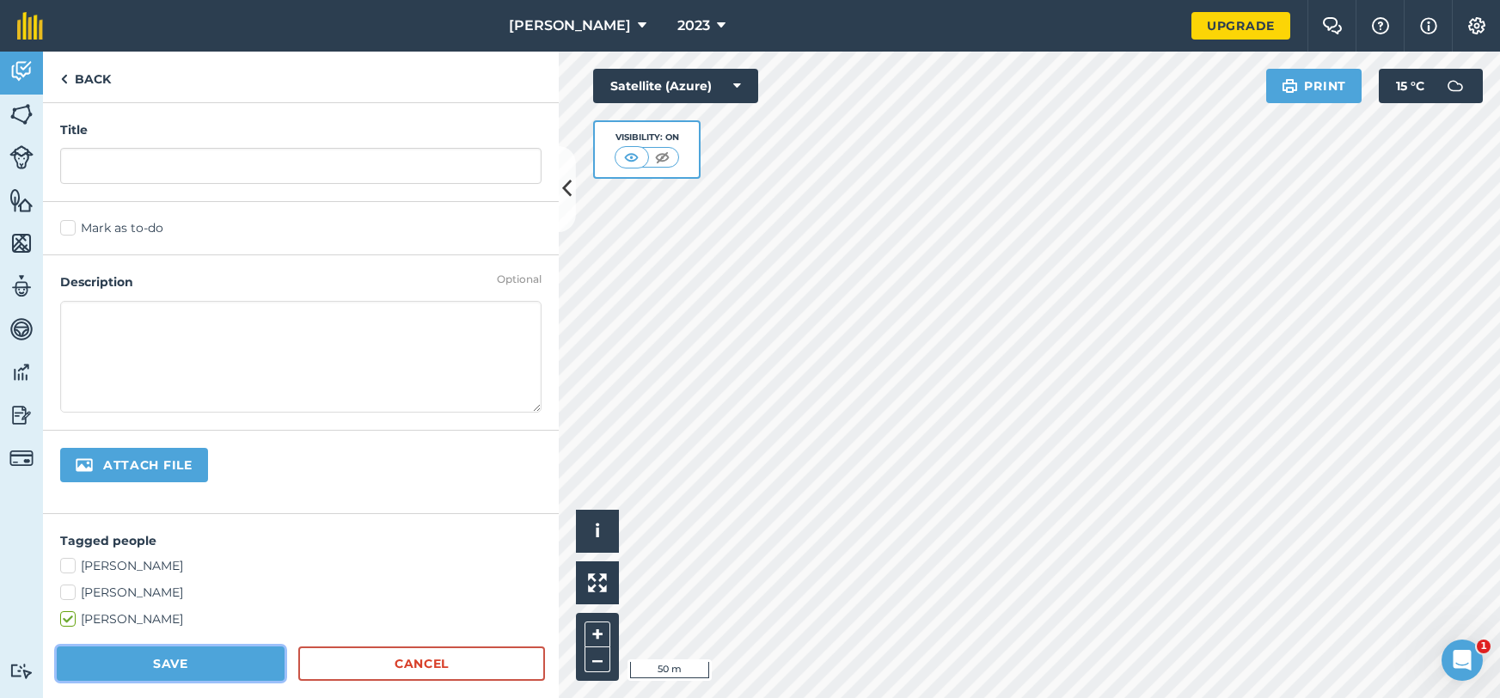
click at [239, 671] on button "Save" at bounding box center [171, 664] width 228 height 34
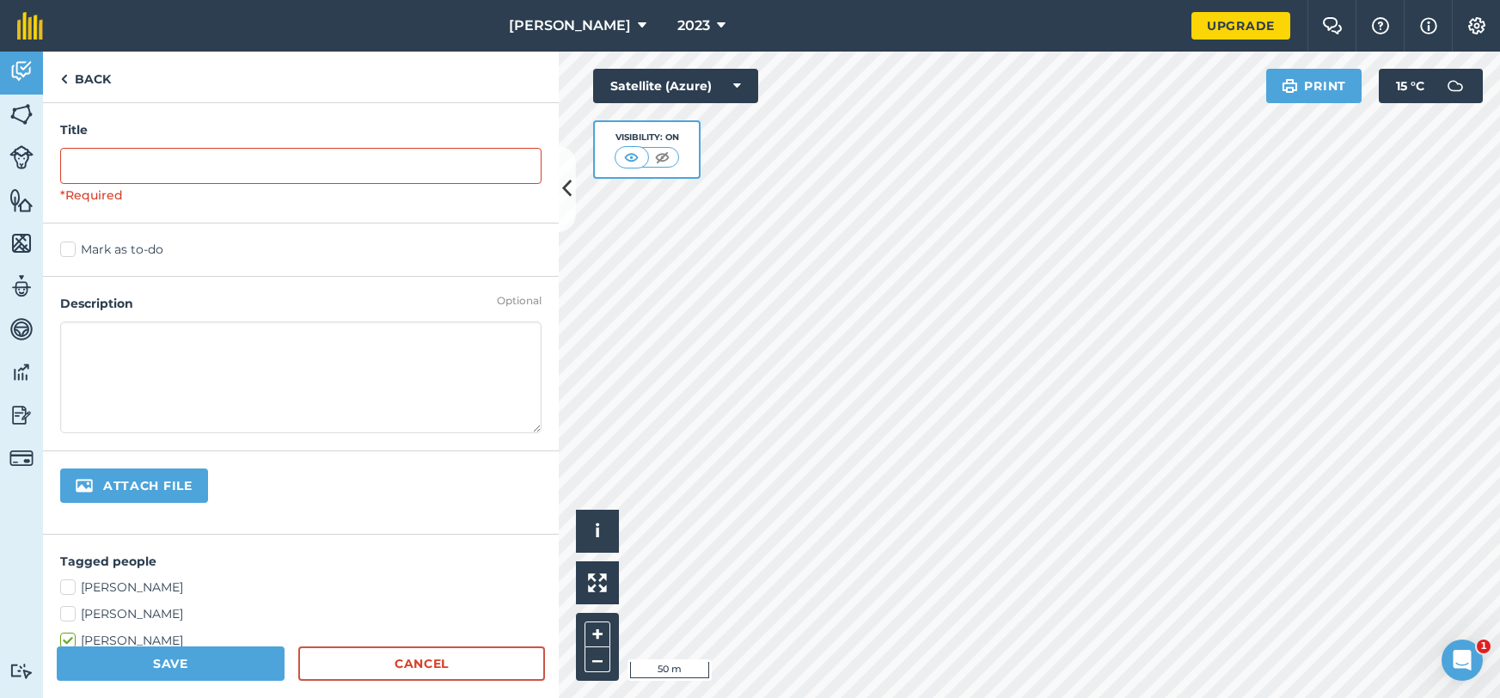
click at [176, 128] on h4 "Title" at bounding box center [300, 129] width 481 height 19
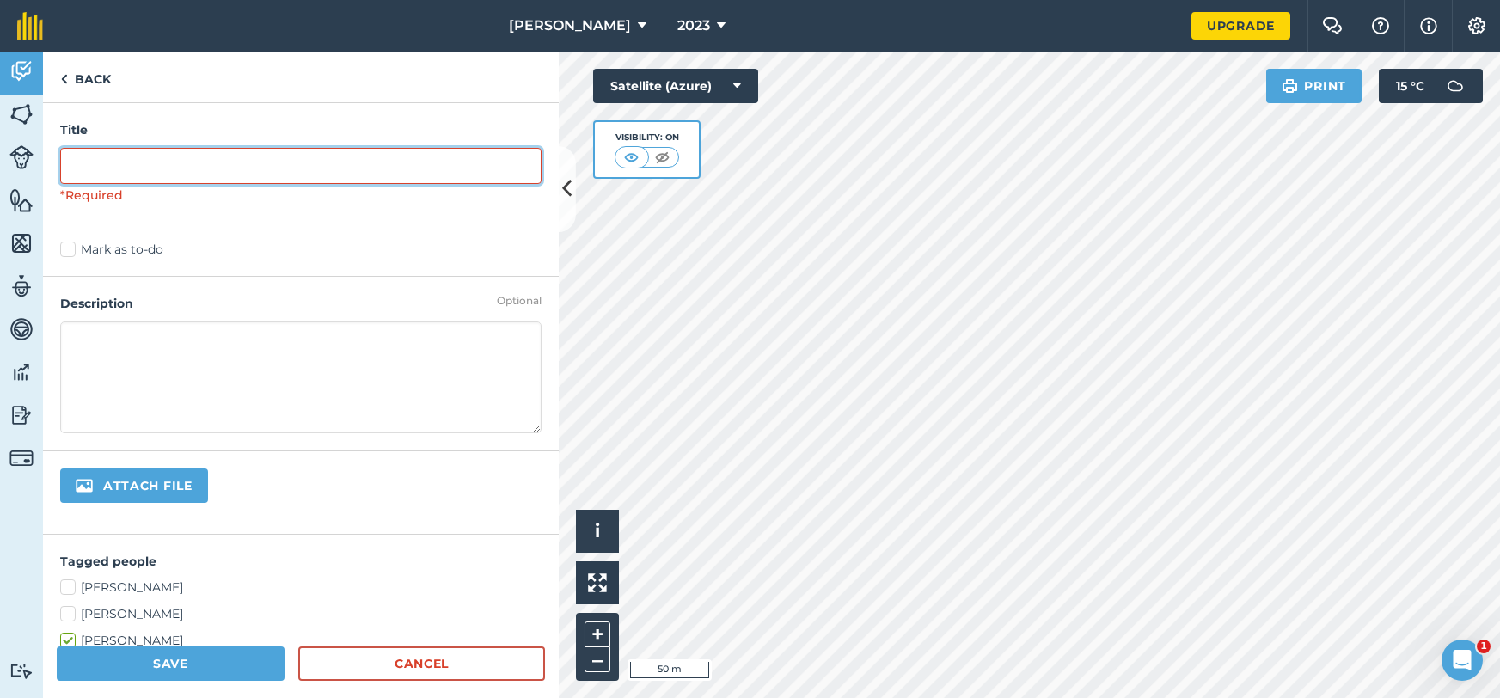
click at [169, 167] on input "text" at bounding box center [300, 166] width 481 height 36
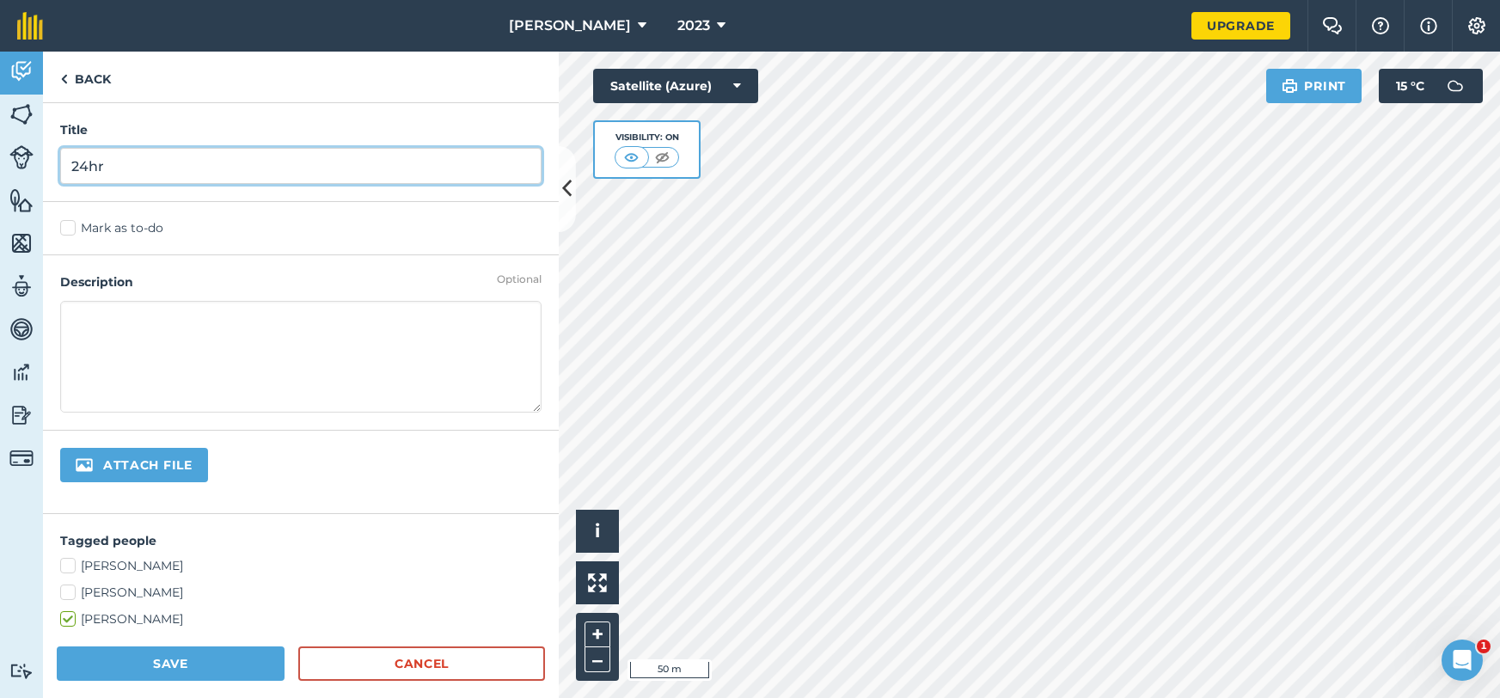
type input "24hr"
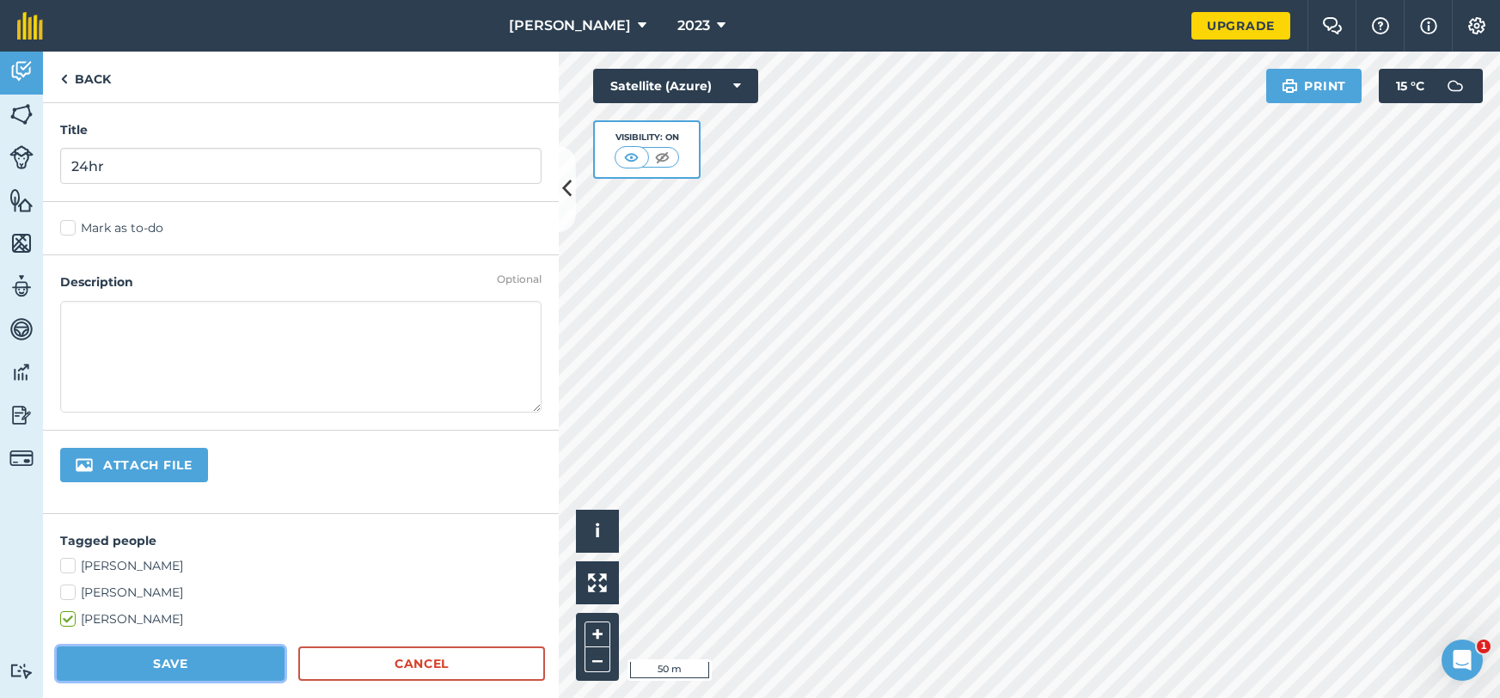
click at [137, 660] on button "Save" at bounding box center [171, 664] width 228 height 34
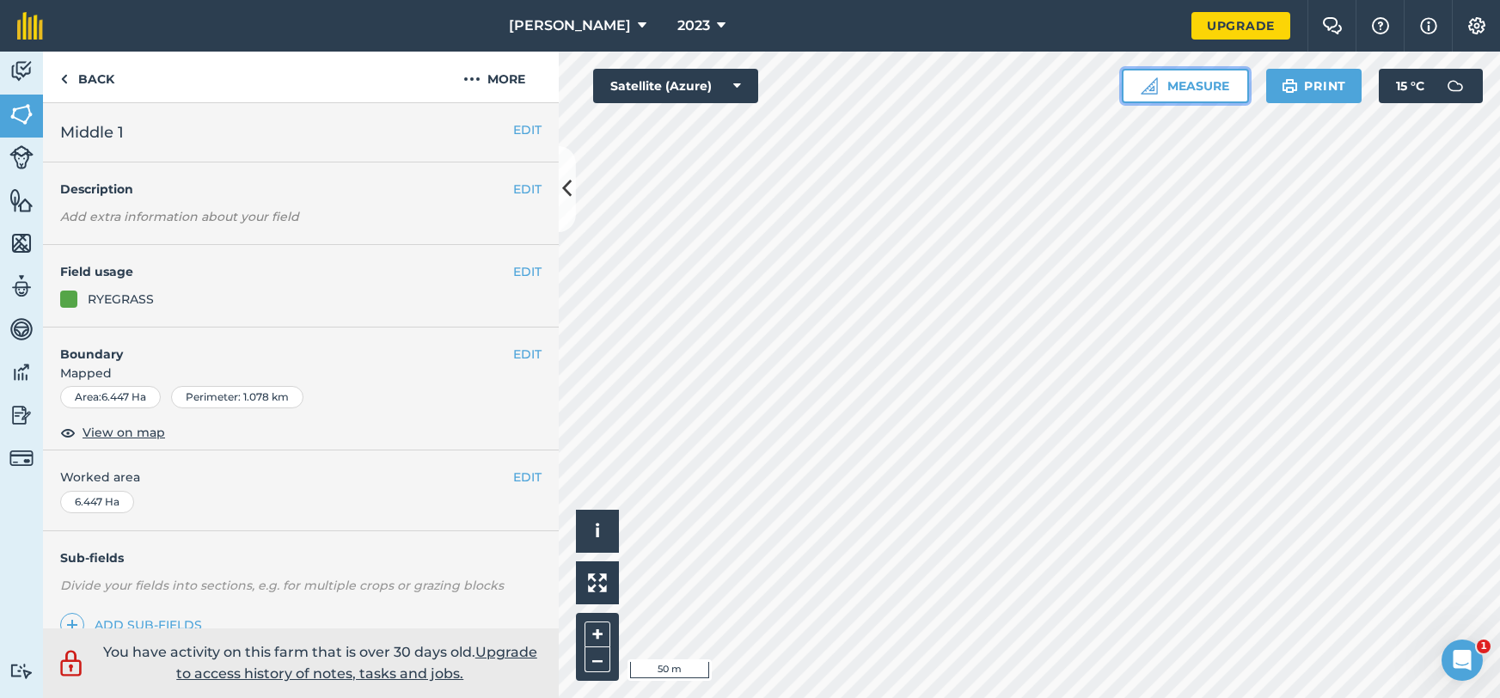
click at [1215, 93] on button "Measure" at bounding box center [1185, 86] width 127 height 34
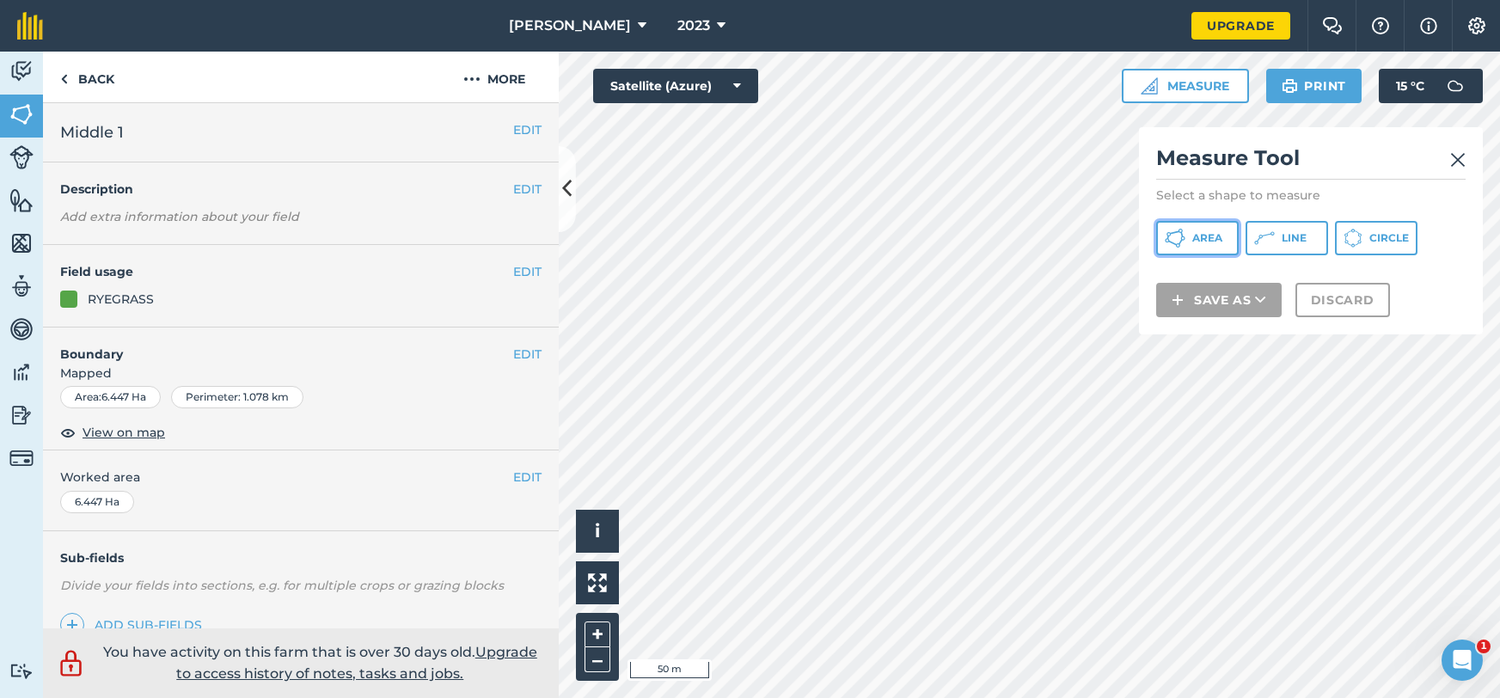
click at [1201, 252] on button "Area" at bounding box center [1197, 238] width 83 height 34
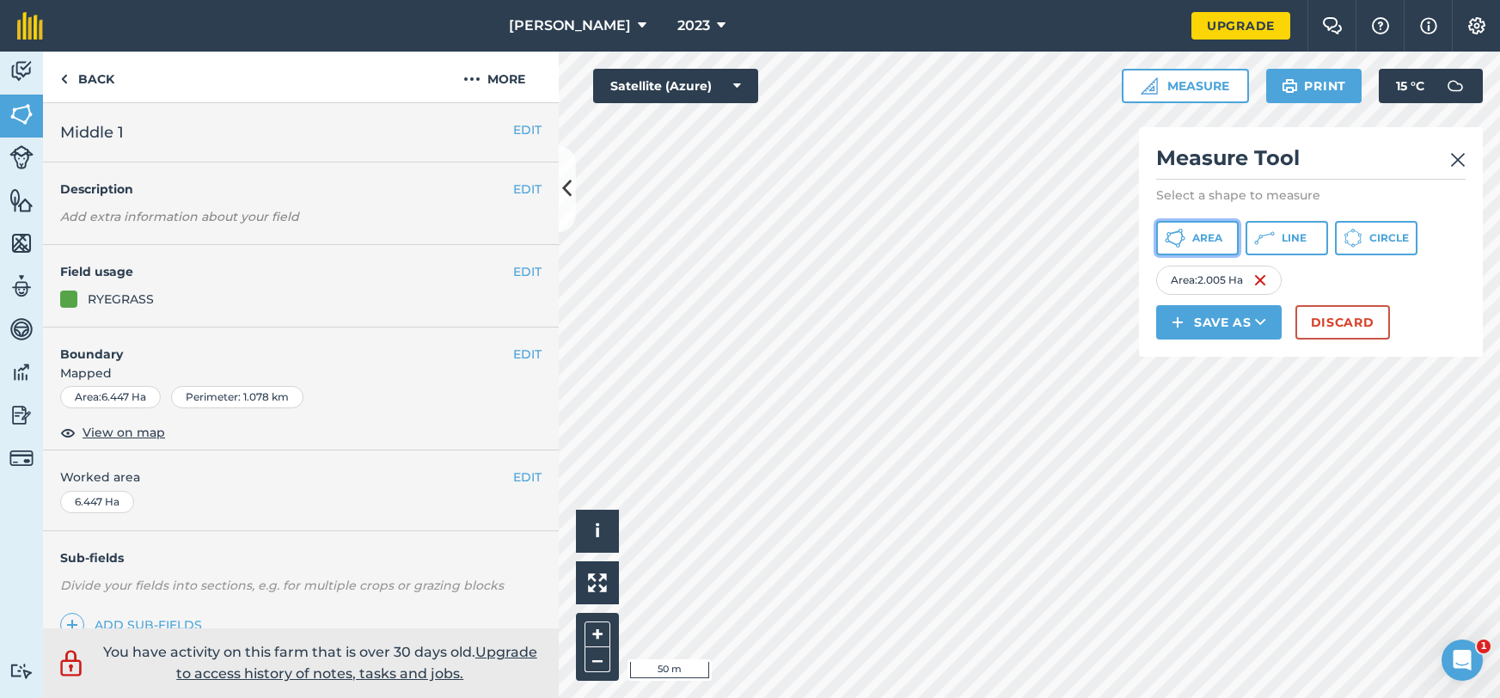
click at [1181, 243] on icon at bounding box center [1175, 238] width 21 height 21
click at [1205, 331] on button "Save as" at bounding box center [1219, 322] width 126 height 34
click at [1210, 439] on link "Note" at bounding box center [1219, 439] width 120 height 38
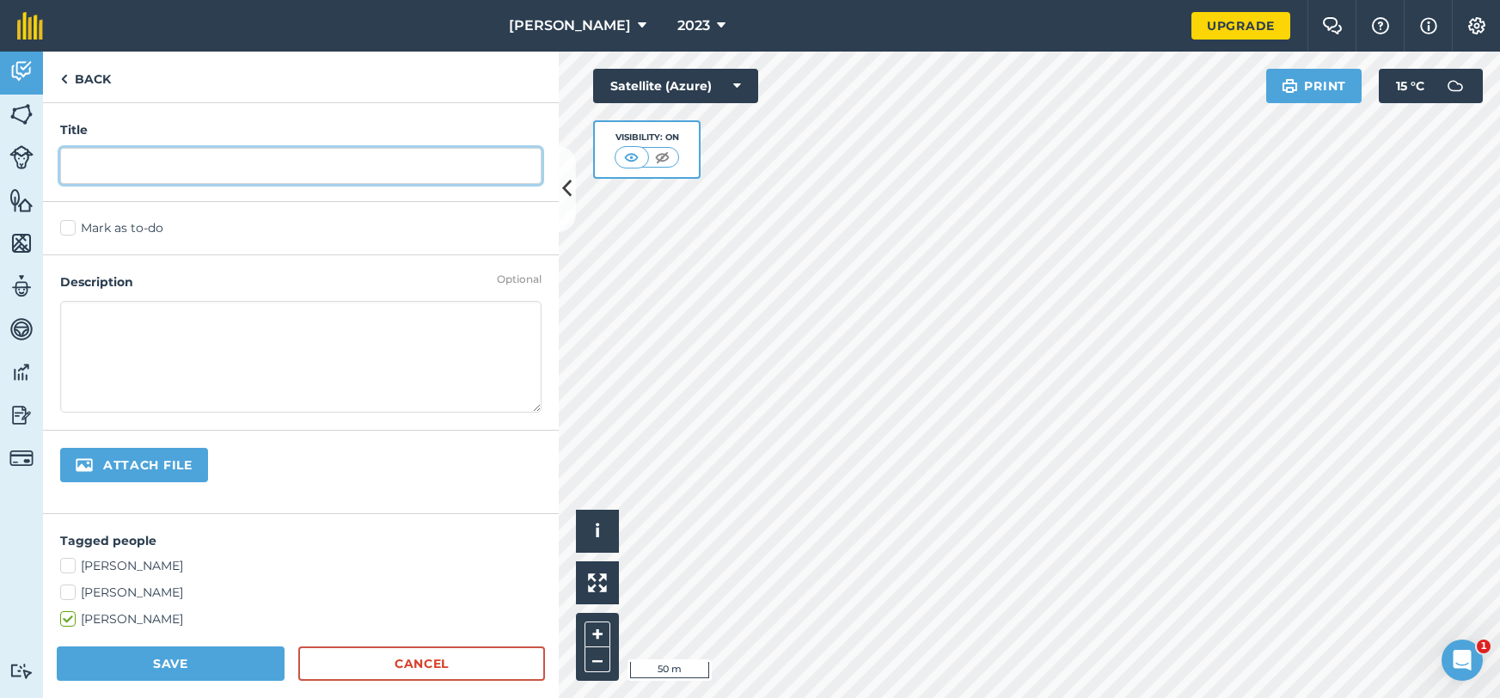
click at [175, 160] on input "text" at bounding box center [300, 166] width 481 height 36
type input "day/night"
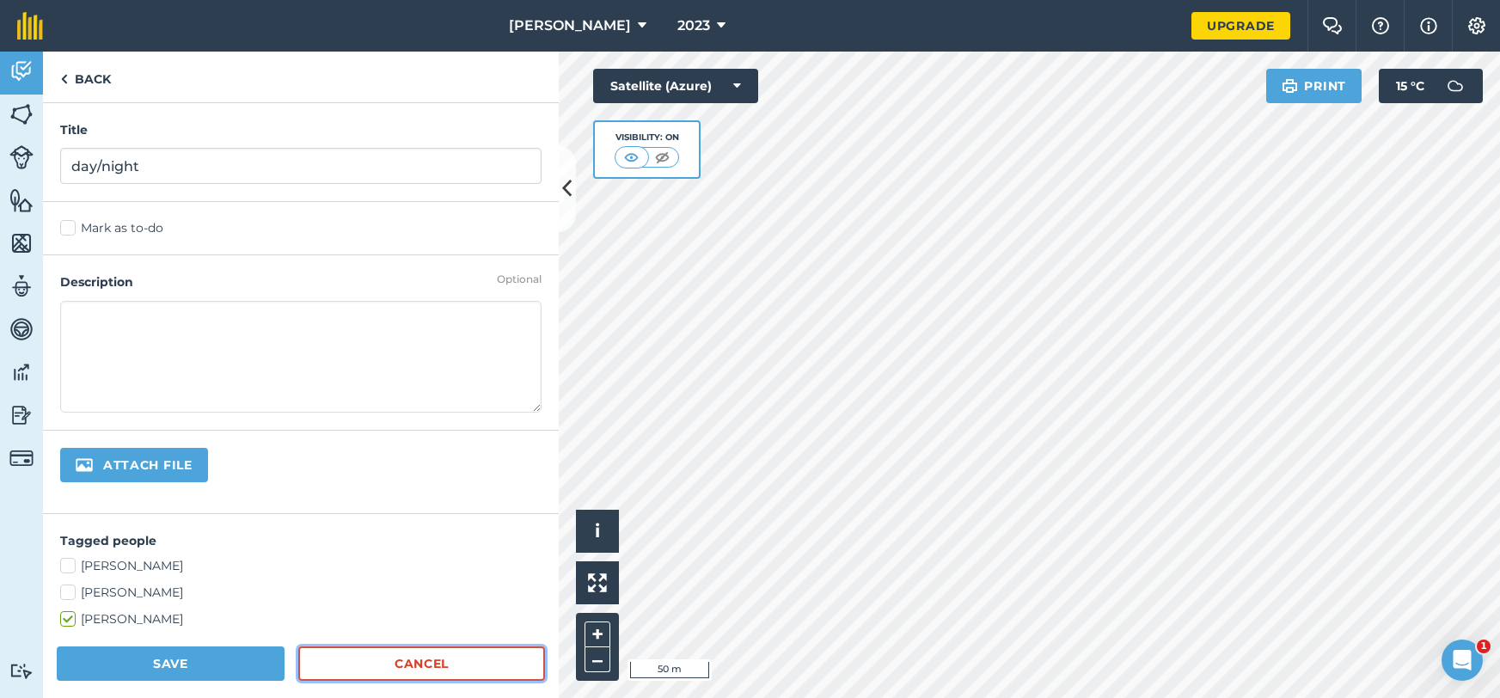
click at [344, 671] on link "Cancel" at bounding box center [421, 664] width 247 height 34
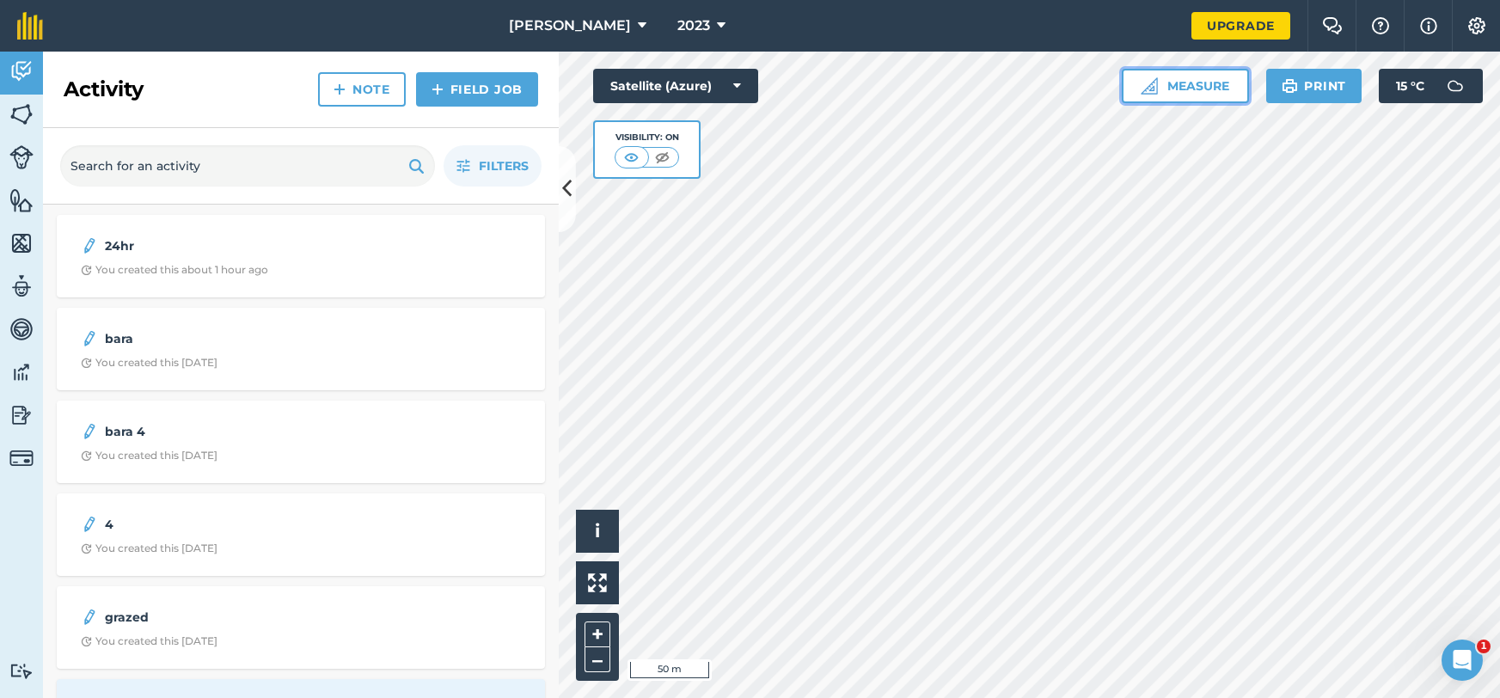
click at [1202, 87] on button "Measure" at bounding box center [1185, 86] width 127 height 34
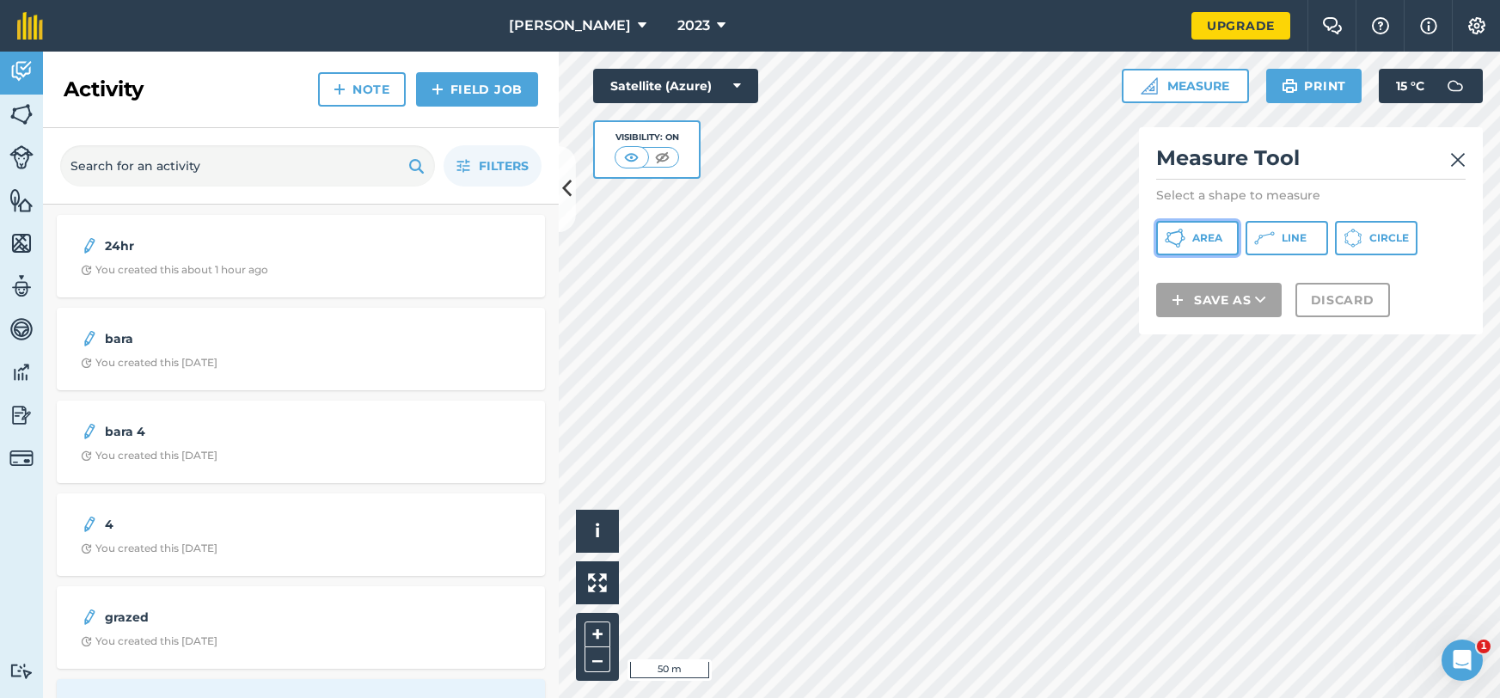
click at [1219, 236] on span "Area" at bounding box center [1207, 238] width 30 height 14
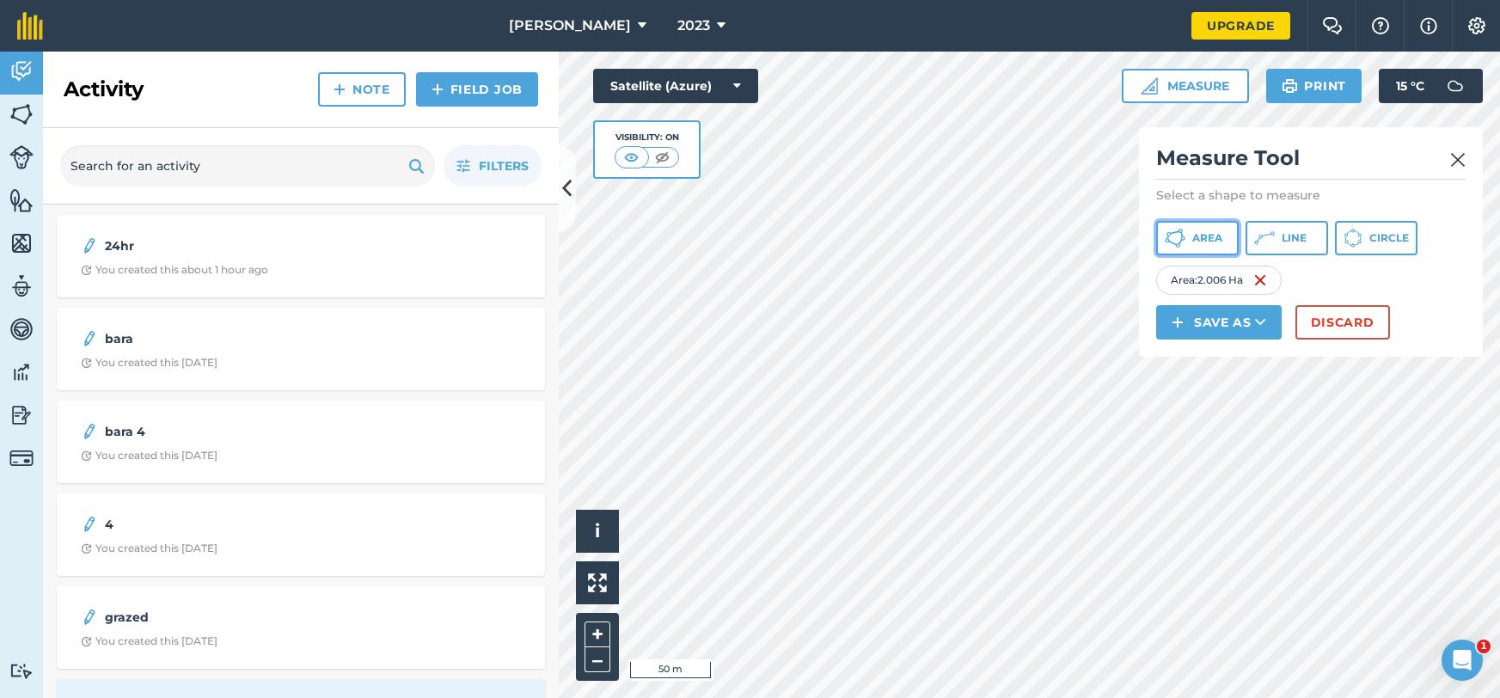
click at [1201, 241] on span "Area" at bounding box center [1207, 238] width 30 height 14
click at [1202, 236] on span "Area" at bounding box center [1207, 238] width 30 height 14
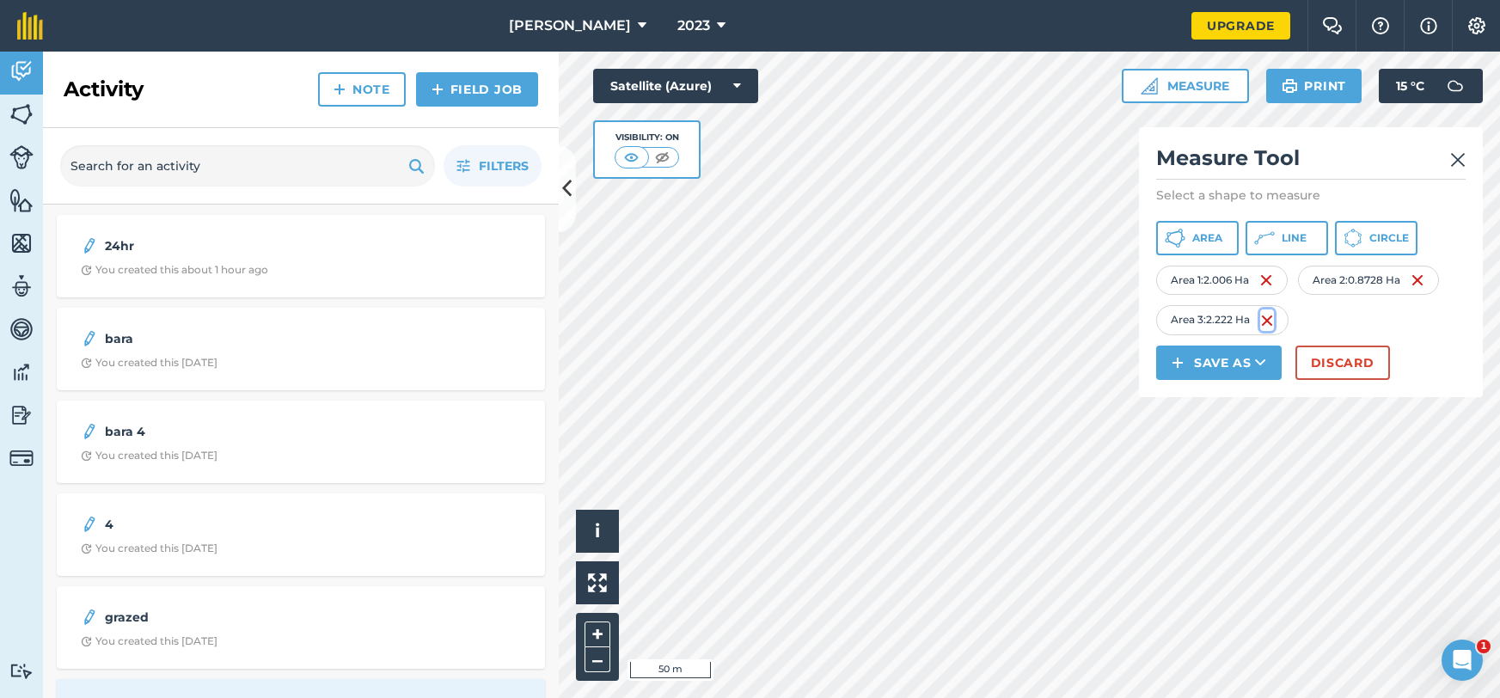
drag, startPoint x: 1268, startPoint y: 319, endPoint x: 1270, endPoint y: 303, distance: 16.4
click at [1268, 319] on img at bounding box center [1267, 320] width 14 height 21
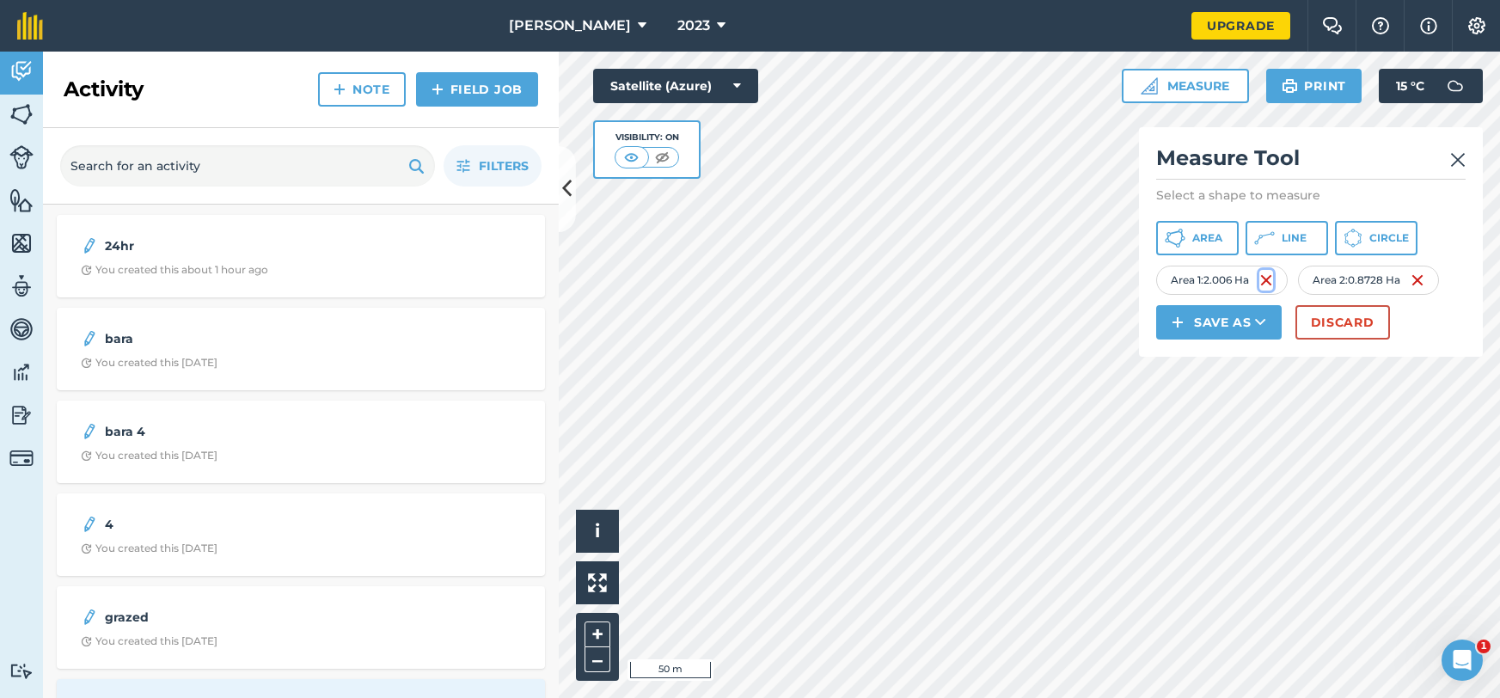
click at [1272, 281] on img at bounding box center [1267, 280] width 14 height 21
click at [1269, 279] on img at bounding box center [1267, 280] width 14 height 21
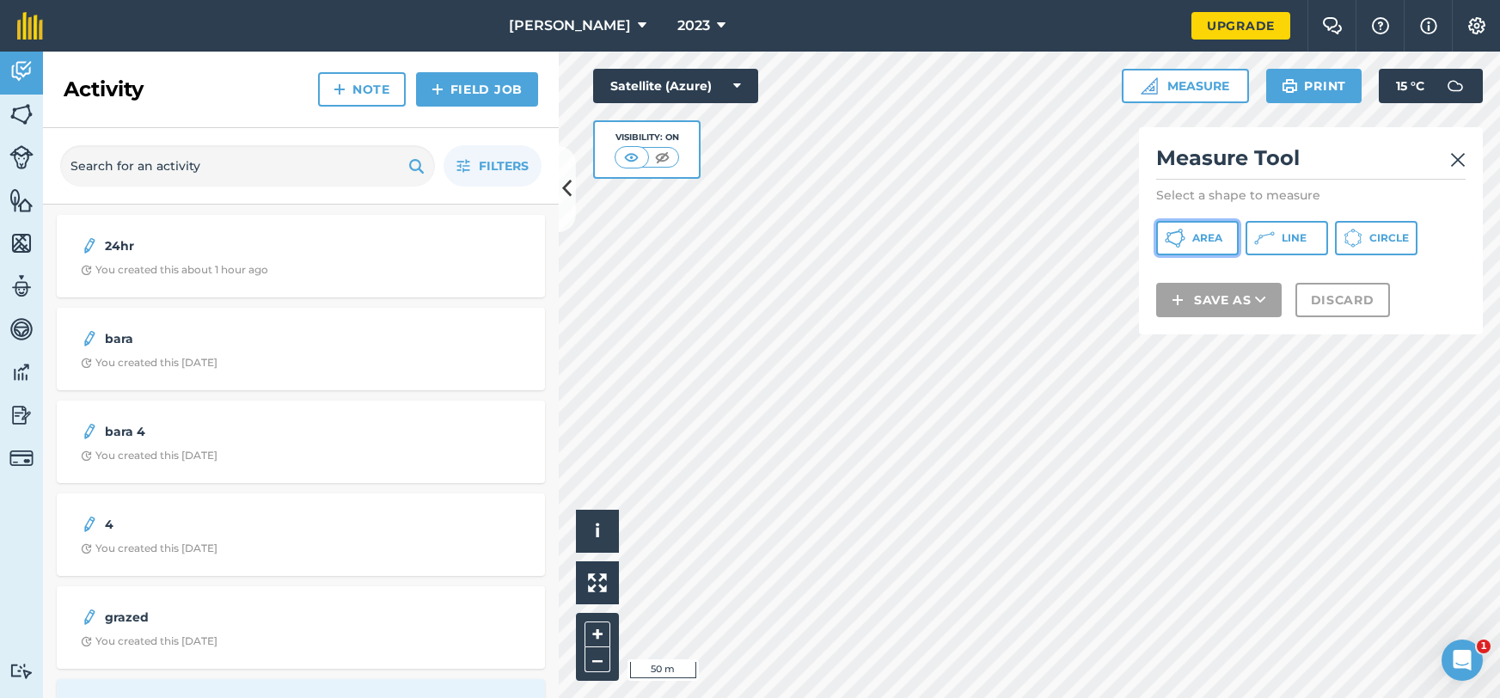
click at [1225, 237] on button "Area" at bounding box center [1197, 238] width 83 height 34
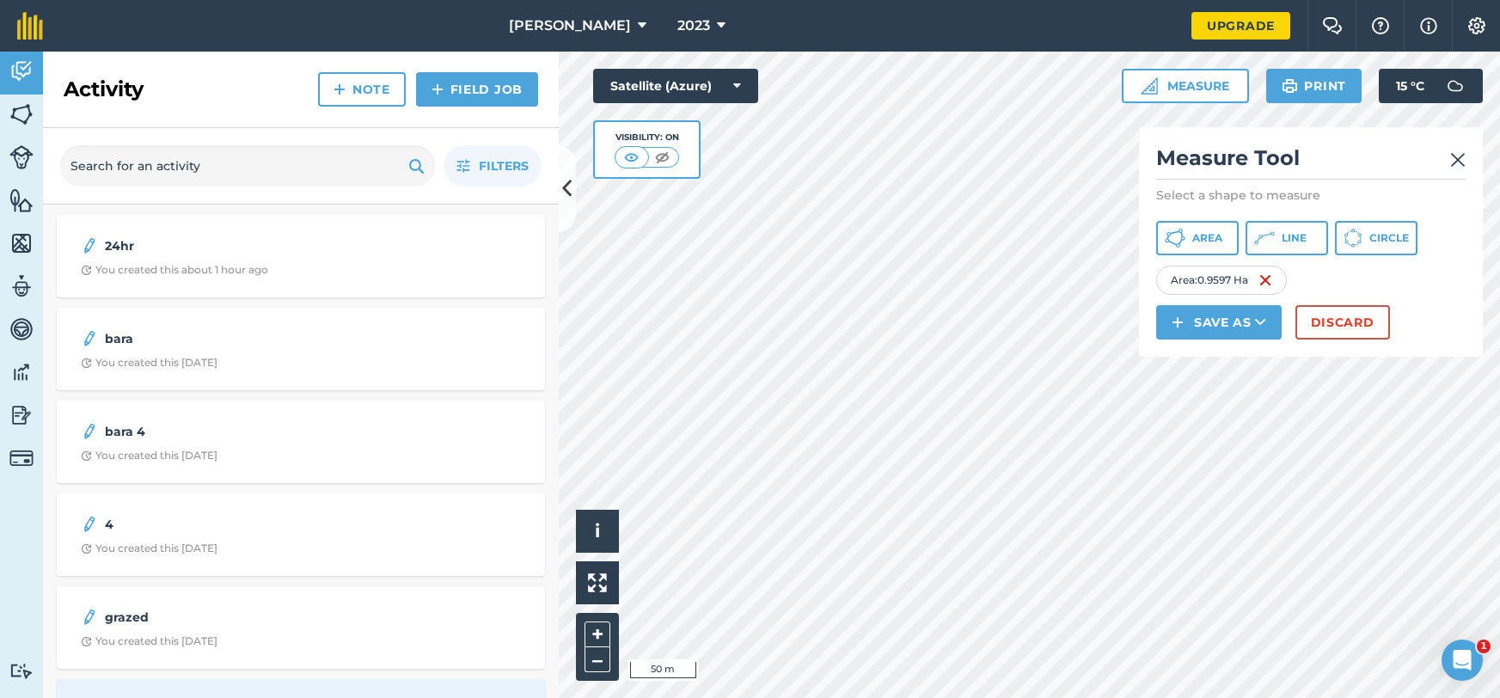
click at [1456, 163] on img at bounding box center [1457, 160] width 15 height 21
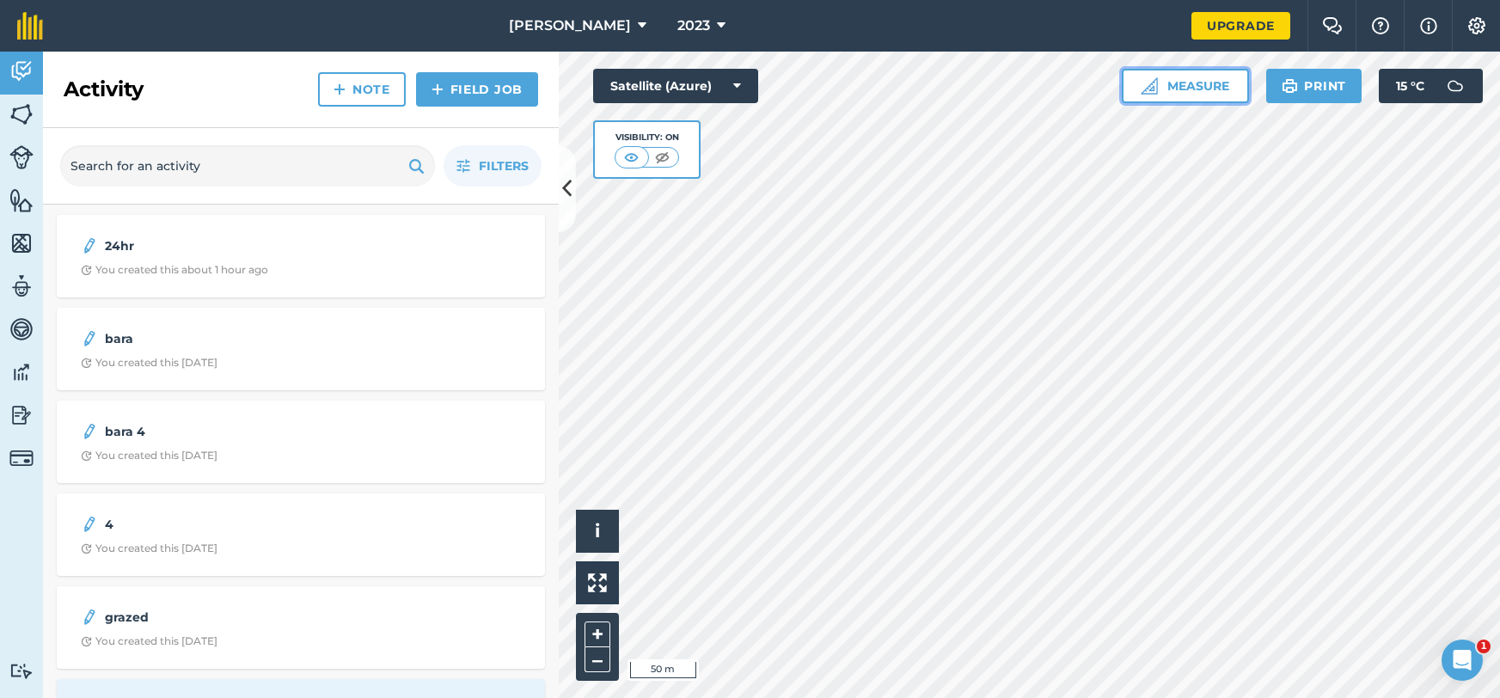
click at [1205, 92] on button "Measure" at bounding box center [1185, 86] width 127 height 34
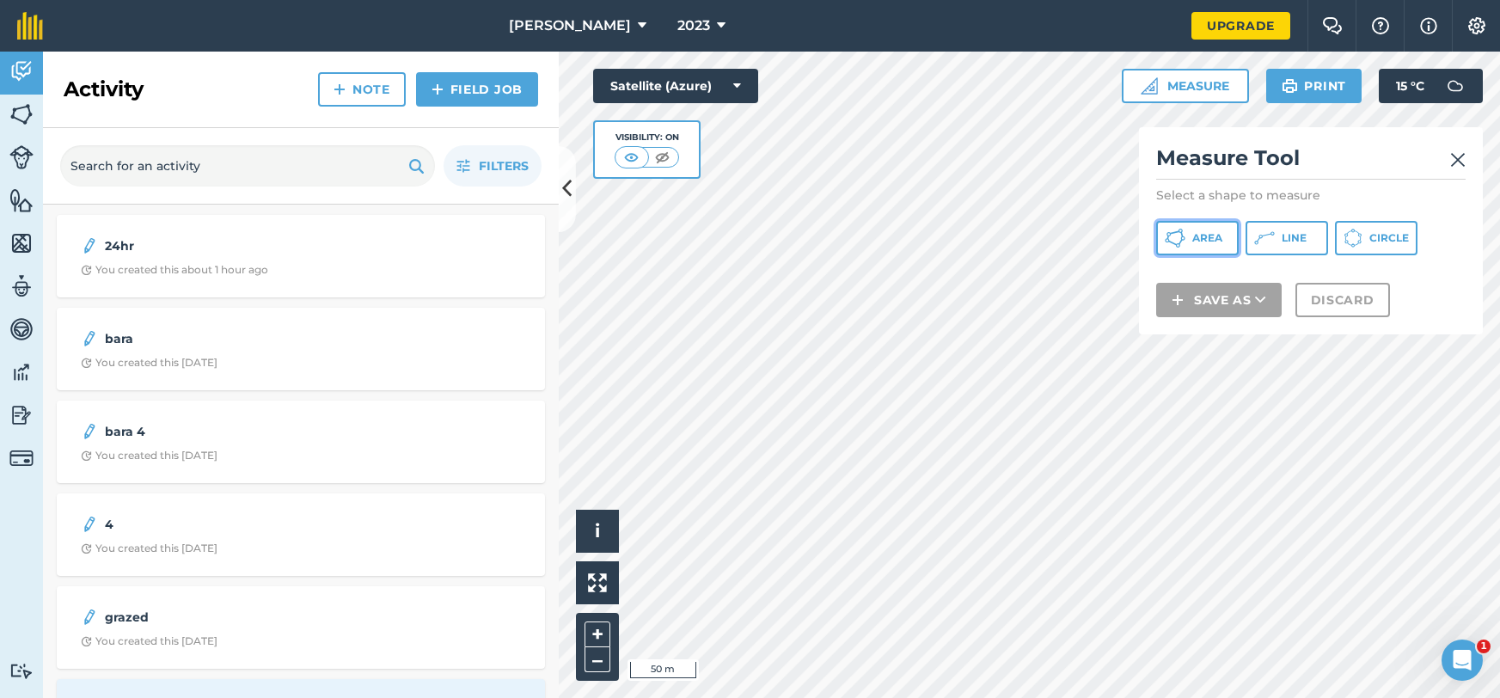
click at [1199, 241] on span "Area" at bounding box center [1207, 238] width 30 height 14
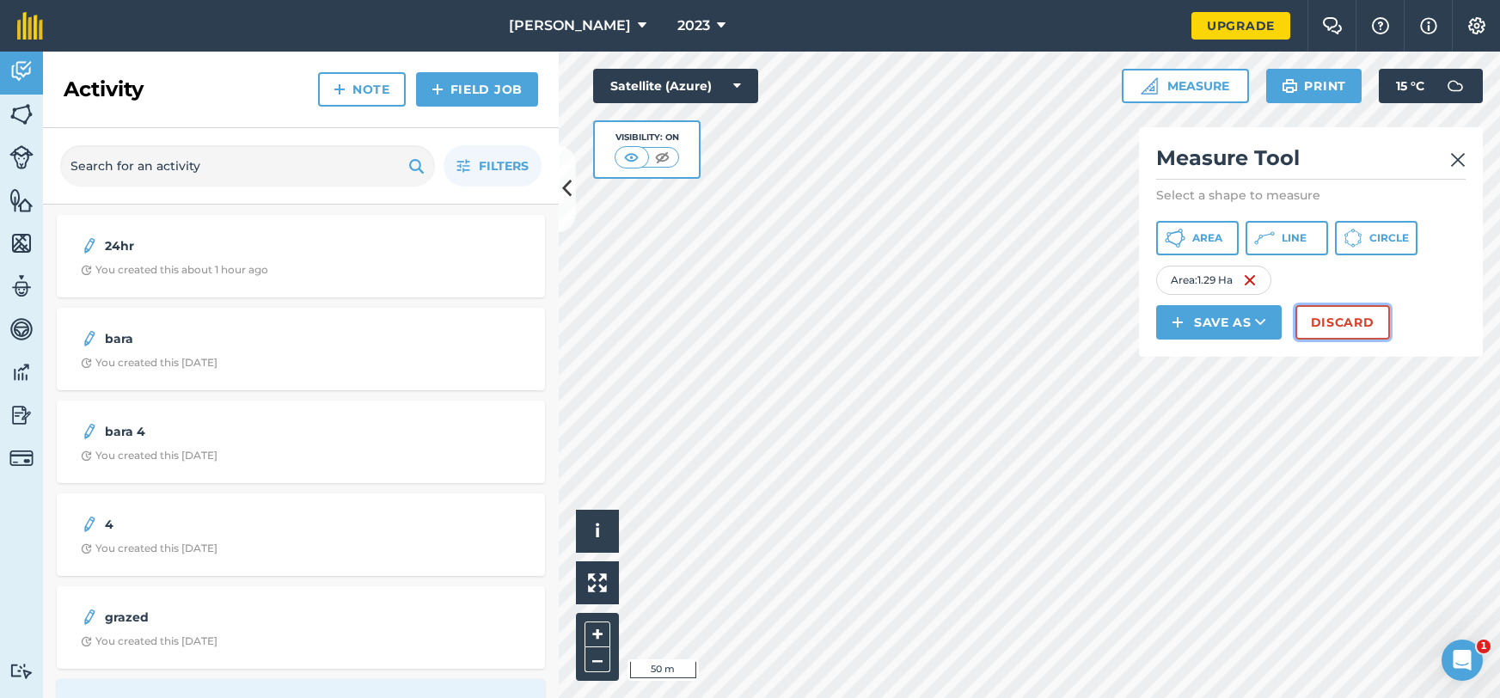
click at [1337, 334] on button "Discard" at bounding box center [1343, 322] width 95 height 34
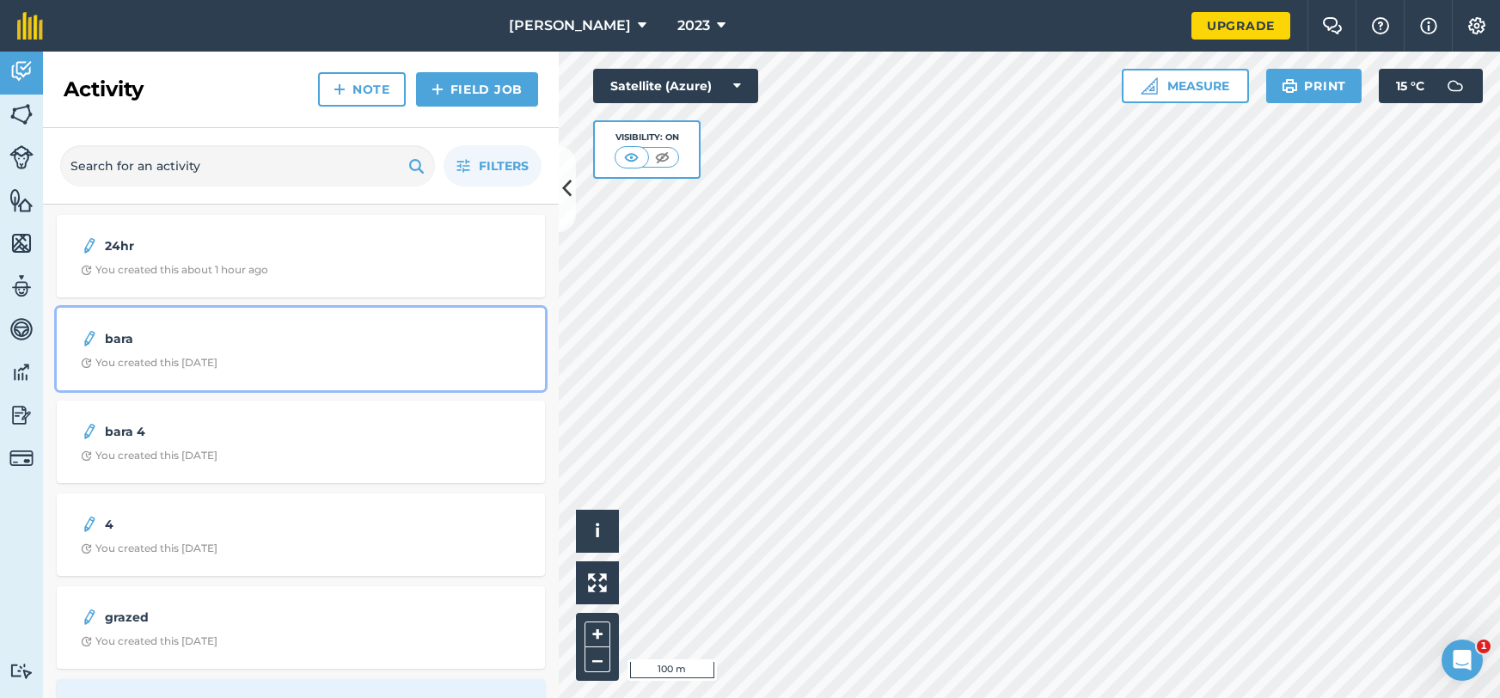
click at [280, 322] on div "bara You created this [DATE]" at bounding box center [301, 349] width 468 height 62
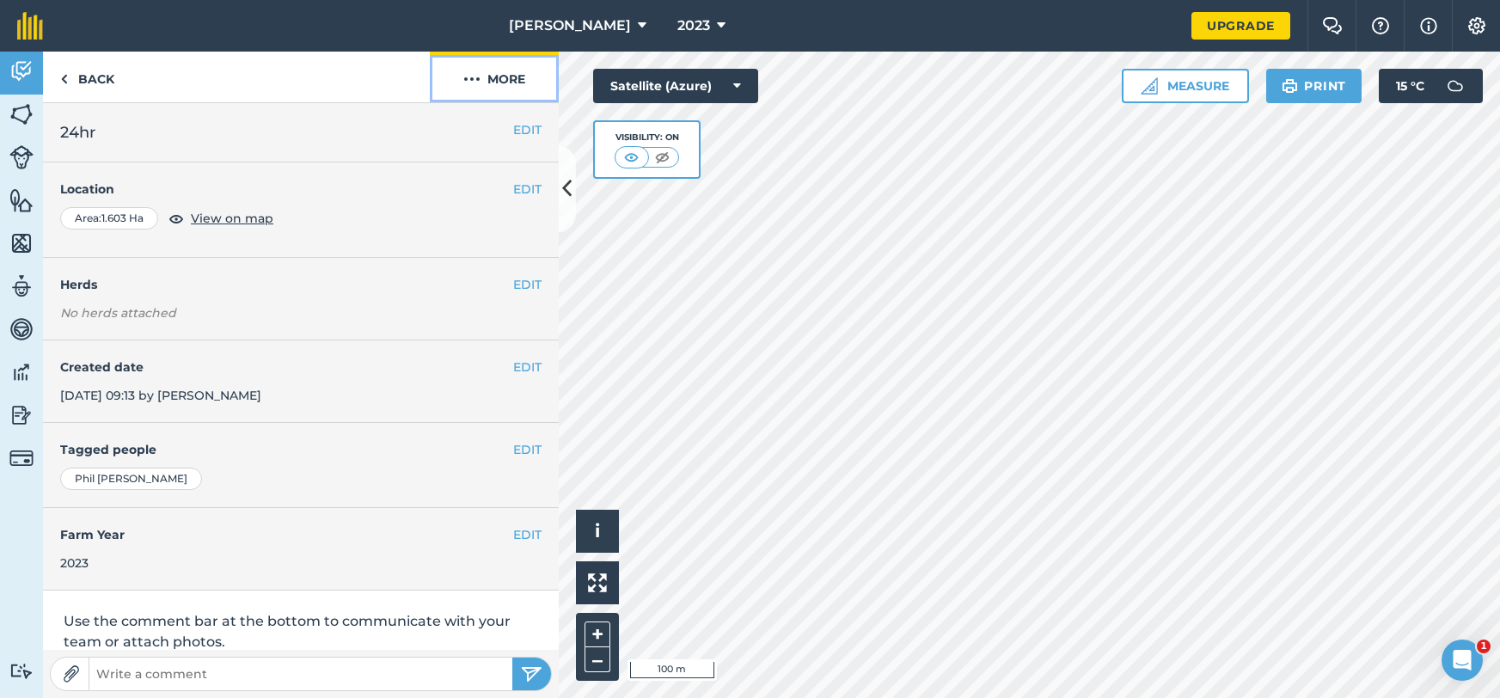
click at [485, 74] on button "More" at bounding box center [494, 77] width 129 height 51
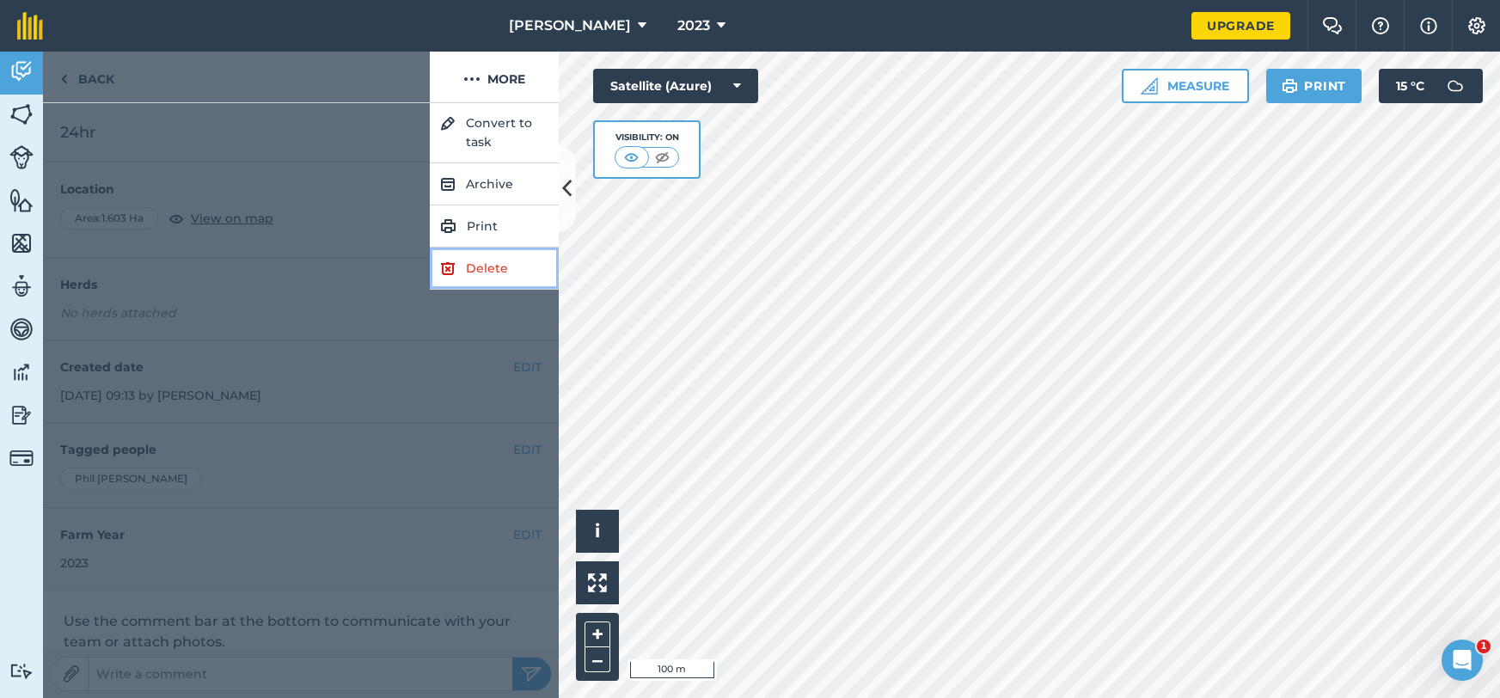
click at [481, 273] on link "Delete" at bounding box center [494, 269] width 129 height 42
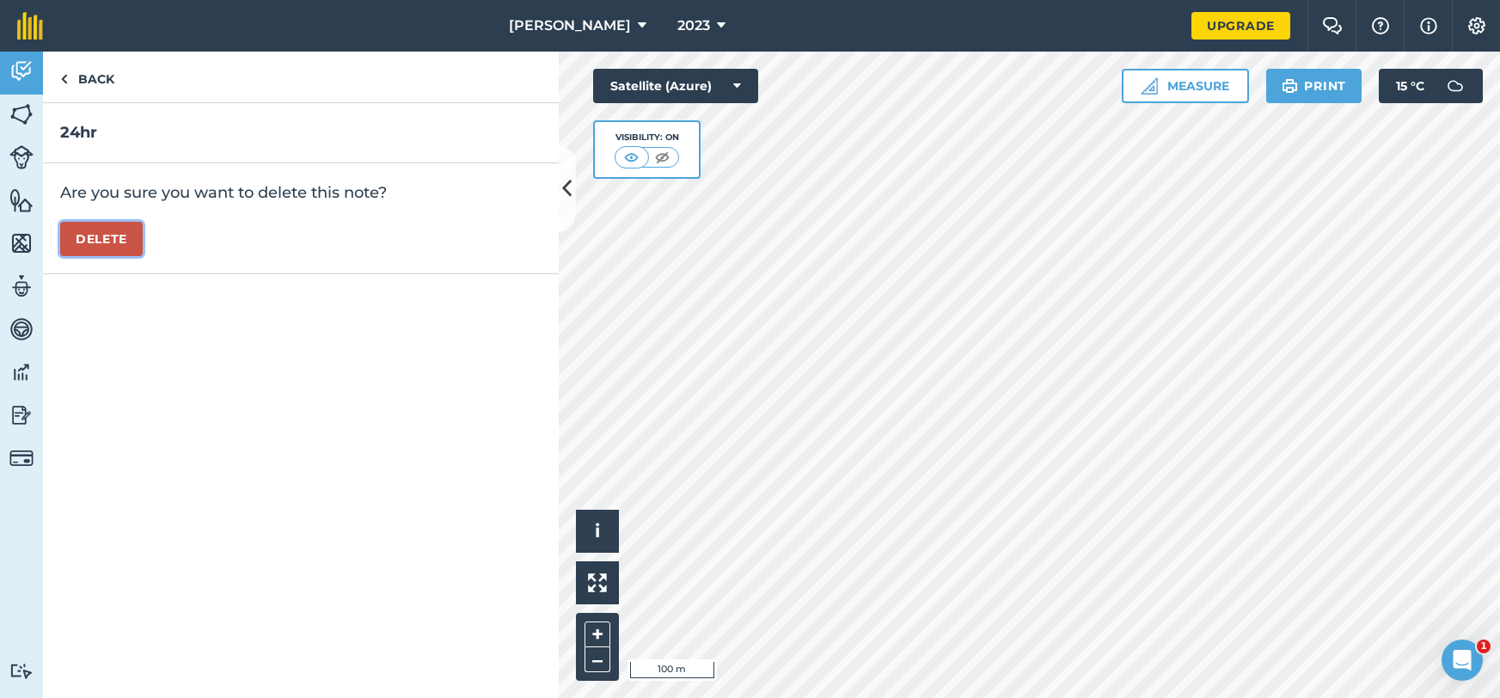
click at [102, 236] on button "Delete" at bounding box center [101, 239] width 83 height 34
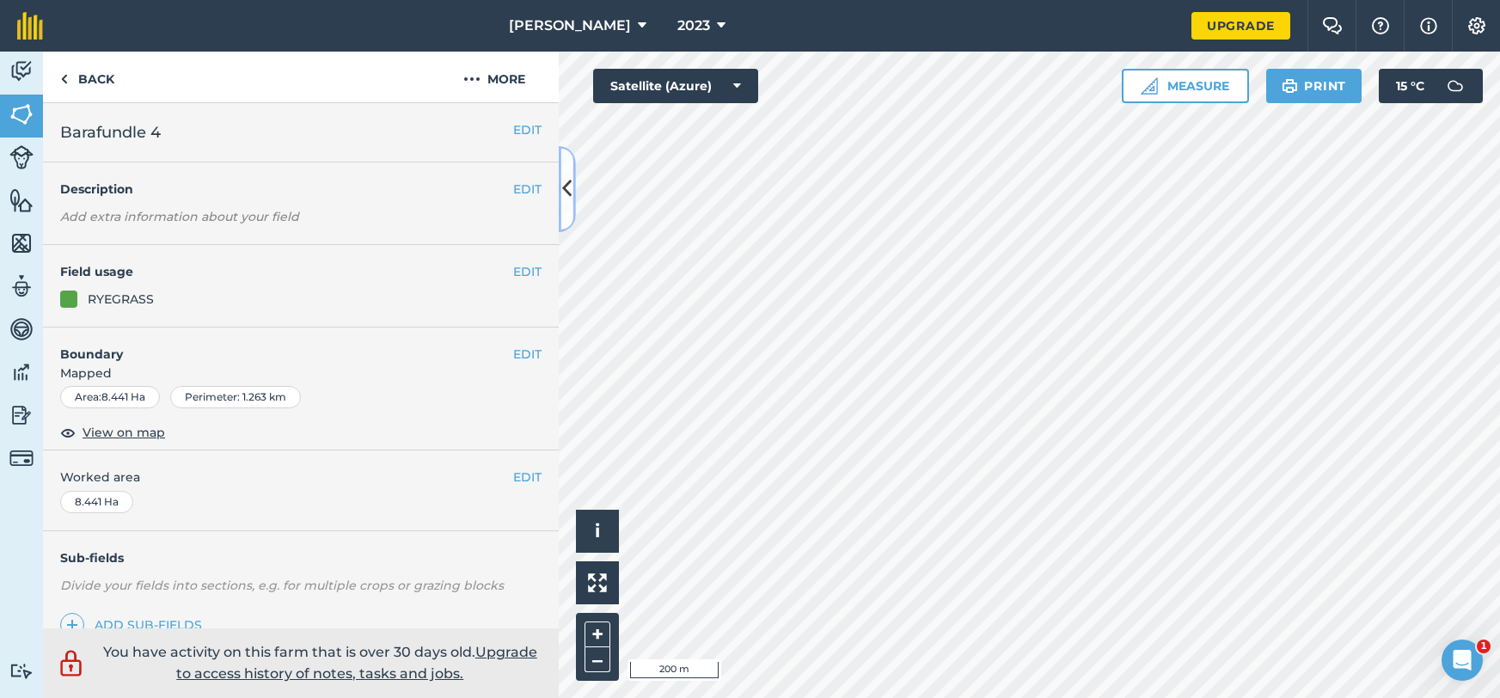
click at [567, 206] on button at bounding box center [567, 189] width 17 height 86
